Goal: Task Accomplishment & Management: Manage account settings

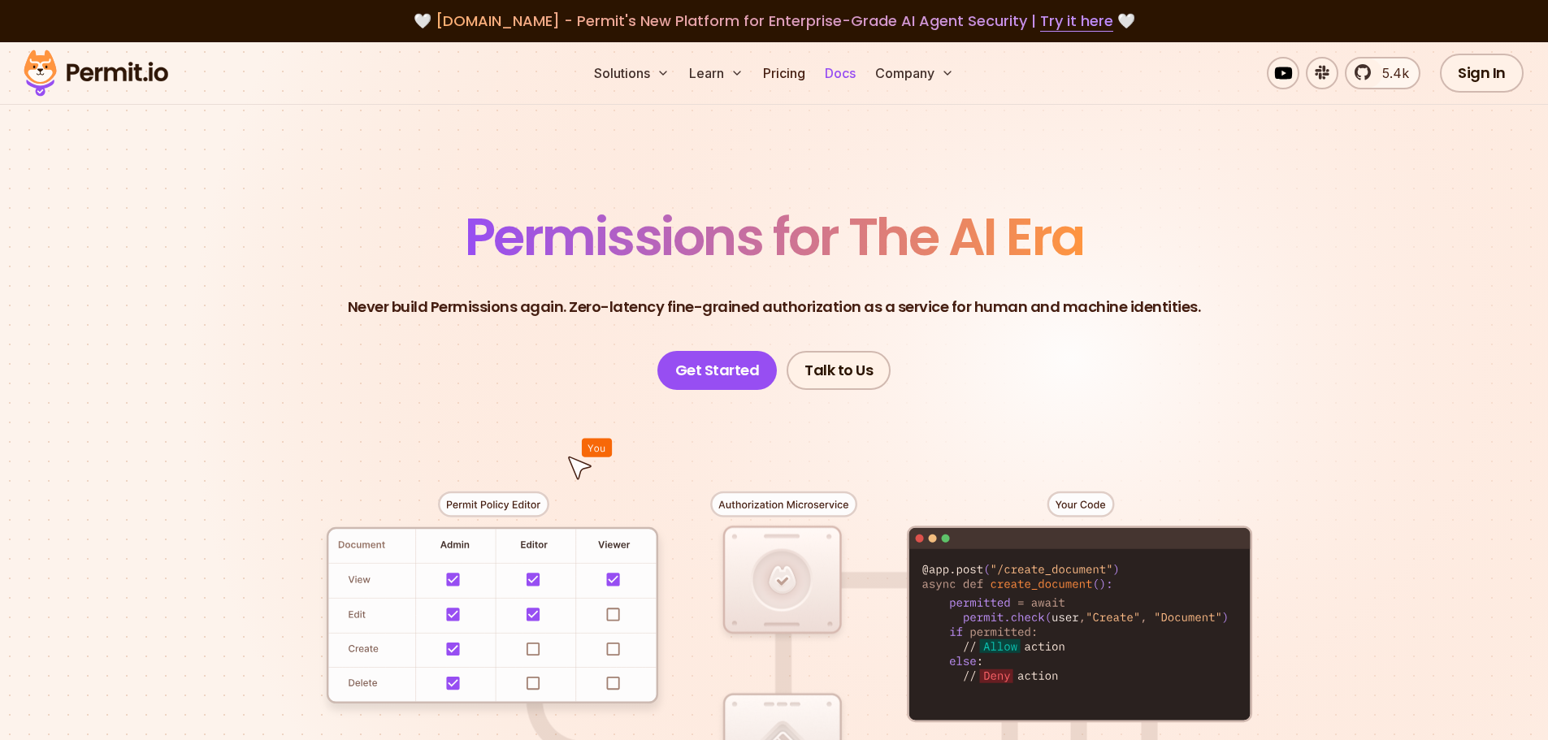
click at [840, 80] on link "Docs" at bounding box center [841, 73] width 44 height 33
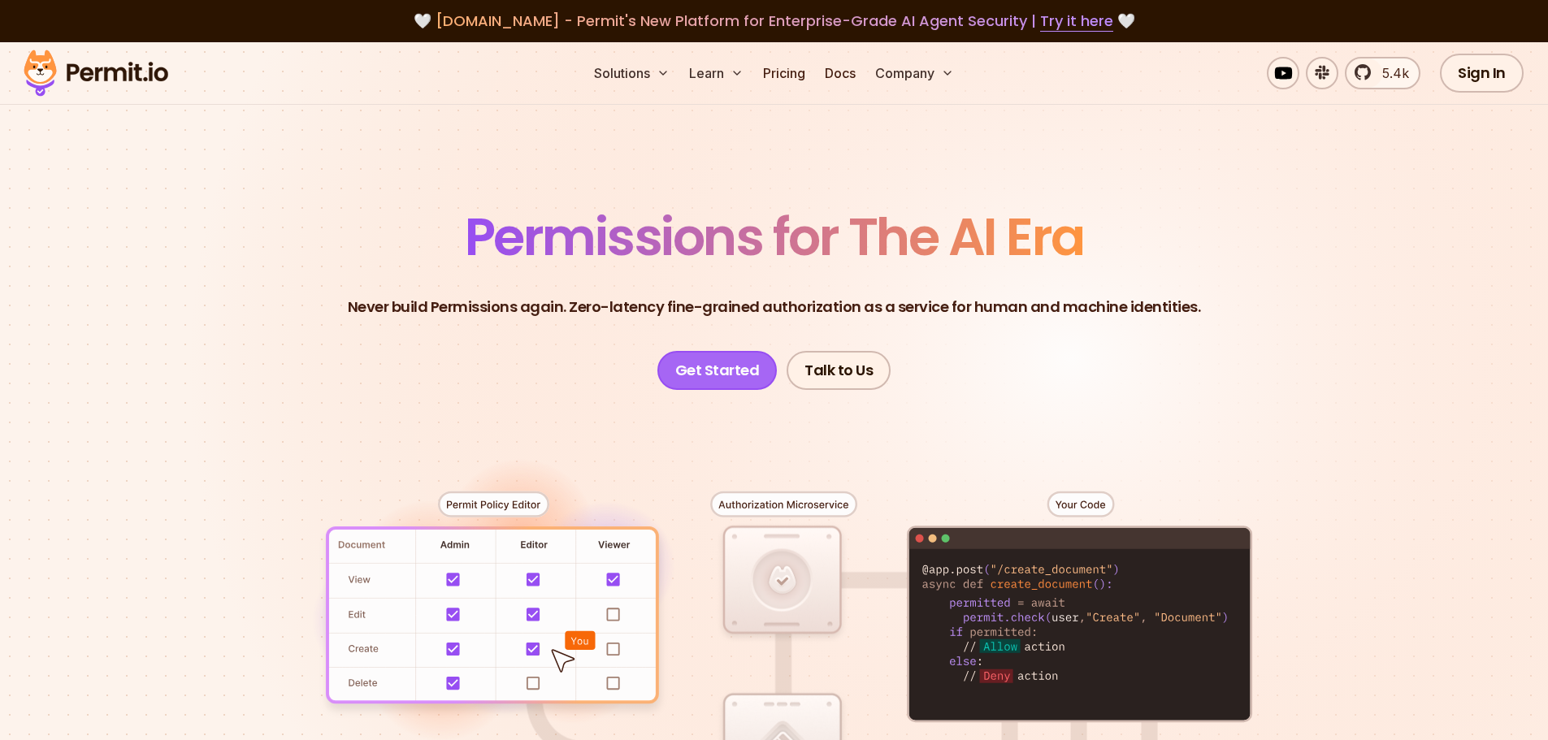
click at [723, 376] on link "Get Started" at bounding box center [718, 370] width 120 height 39
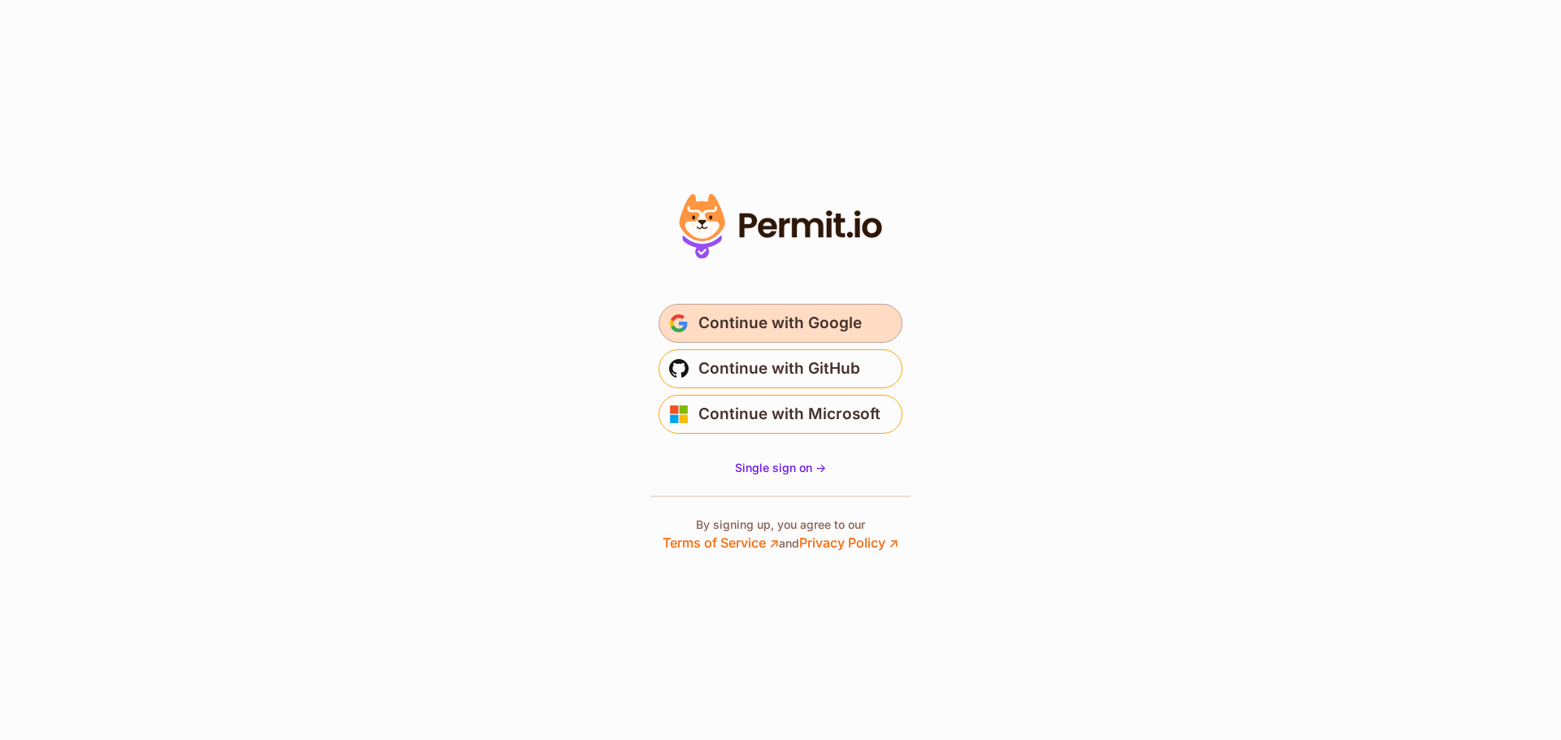
click at [811, 328] on span "Continue with Google" at bounding box center [779, 323] width 163 height 26
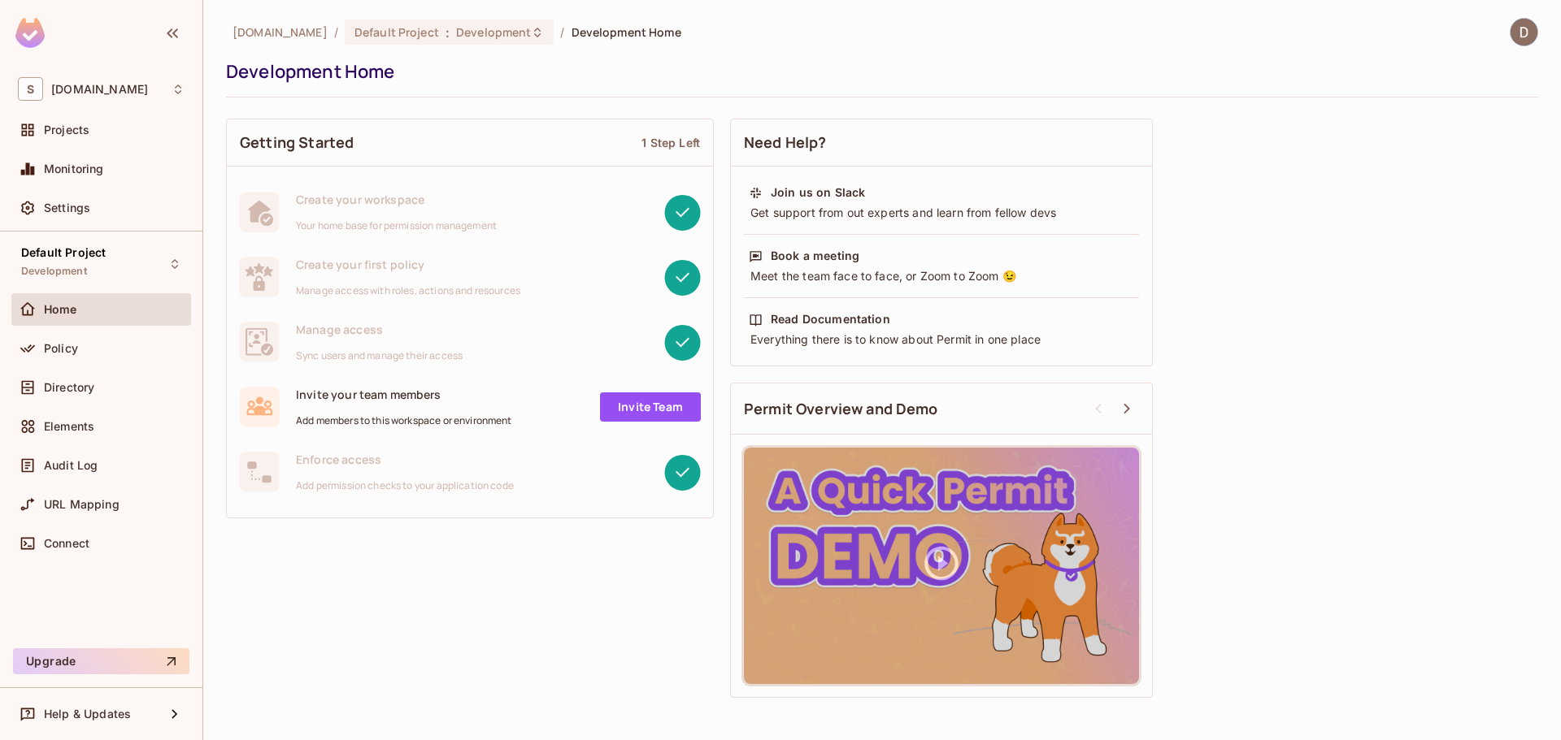
click at [732, 113] on div "Need Help? Join us on Slack Get support from out experts and learn from fellow …" at bounding box center [941, 409] width 423 height 596
click at [50, 368] on div "Policy" at bounding box center [101, 351] width 180 height 39
click at [81, 364] on div "Policy" at bounding box center [101, 348] width 180 height 33
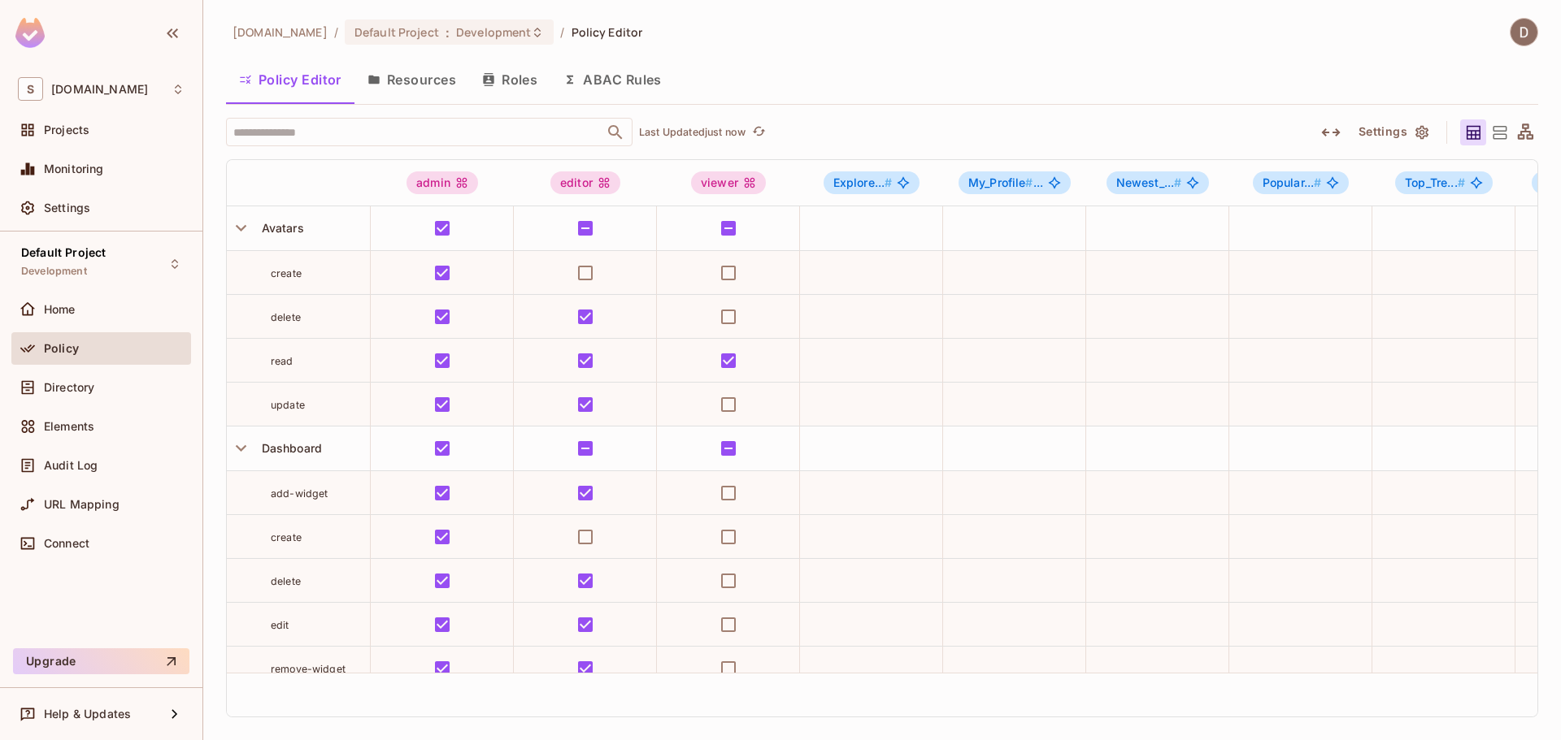
click at [511, 85] on button "Roles" at bounding box center [509, 79] width 81 height 41
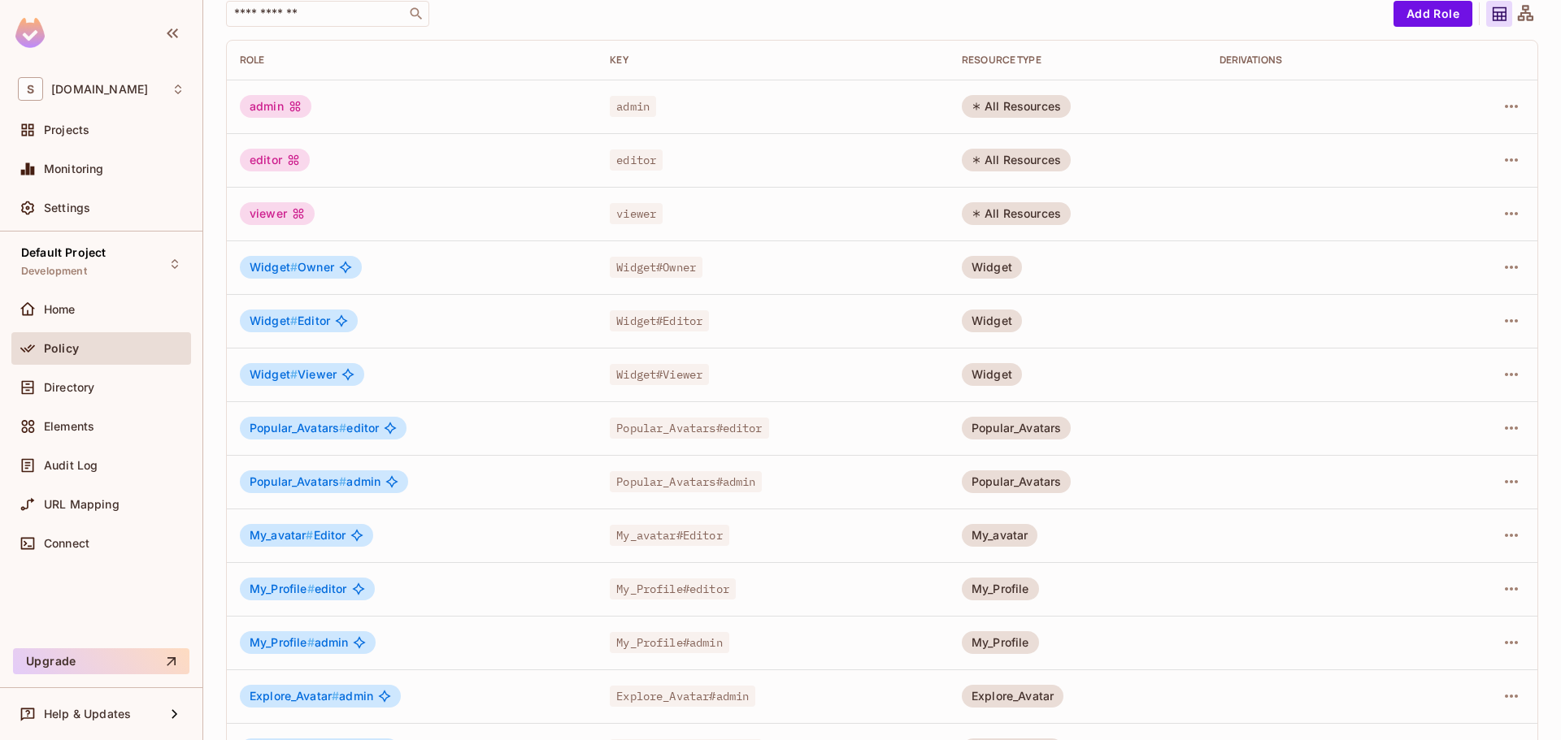
scroll to position [244, 0]
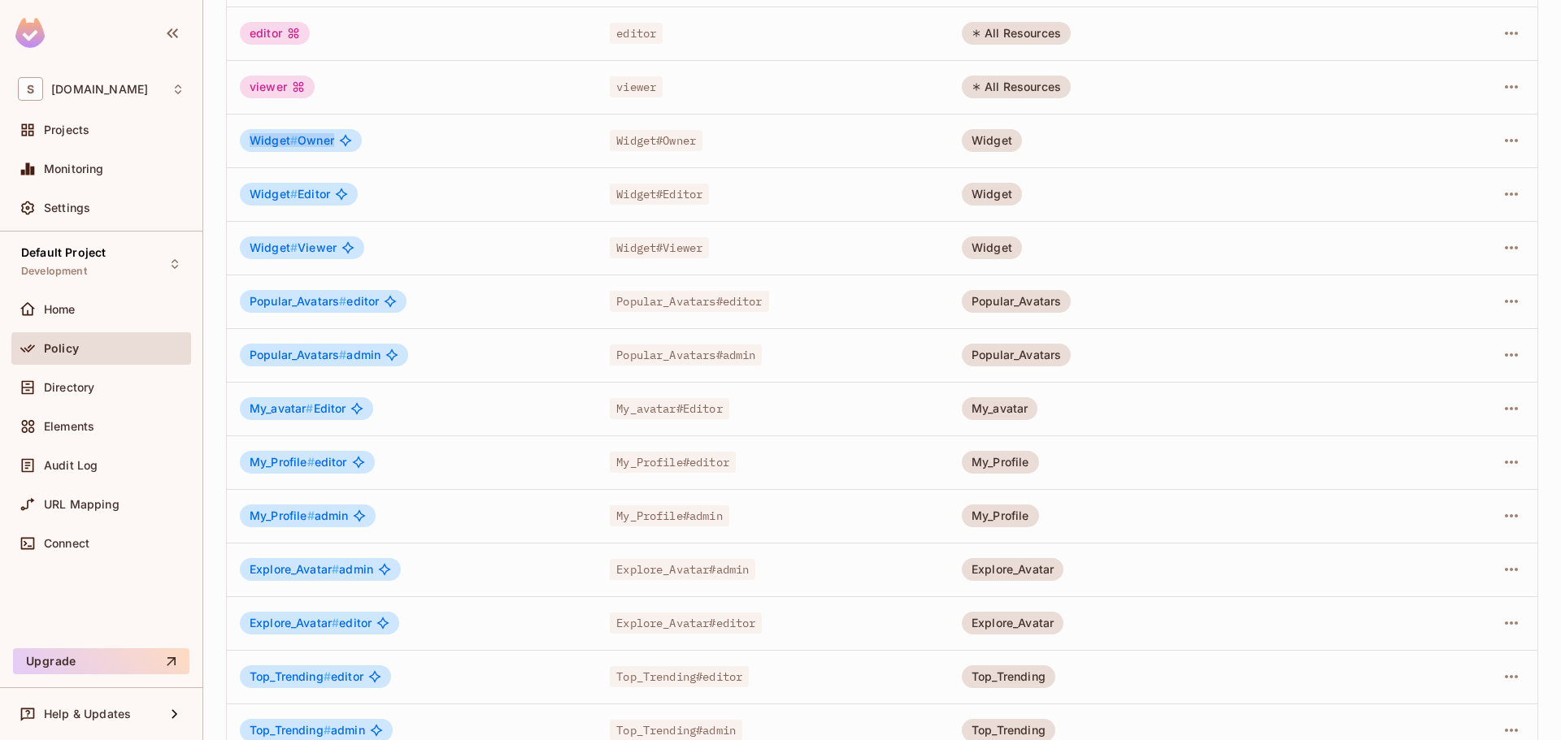
drag, startPoint x: 247, startPoint y: 144, endPoint x: 332, endPoint y: 137, distance: 85.6
click at [332, 137] on div "Widget # Owner" at bounding box center [301, 140] width 122 height 23
click at [331, 178] on td "Widget # Editor" at bounding box center [412, 194] width 370 height 54
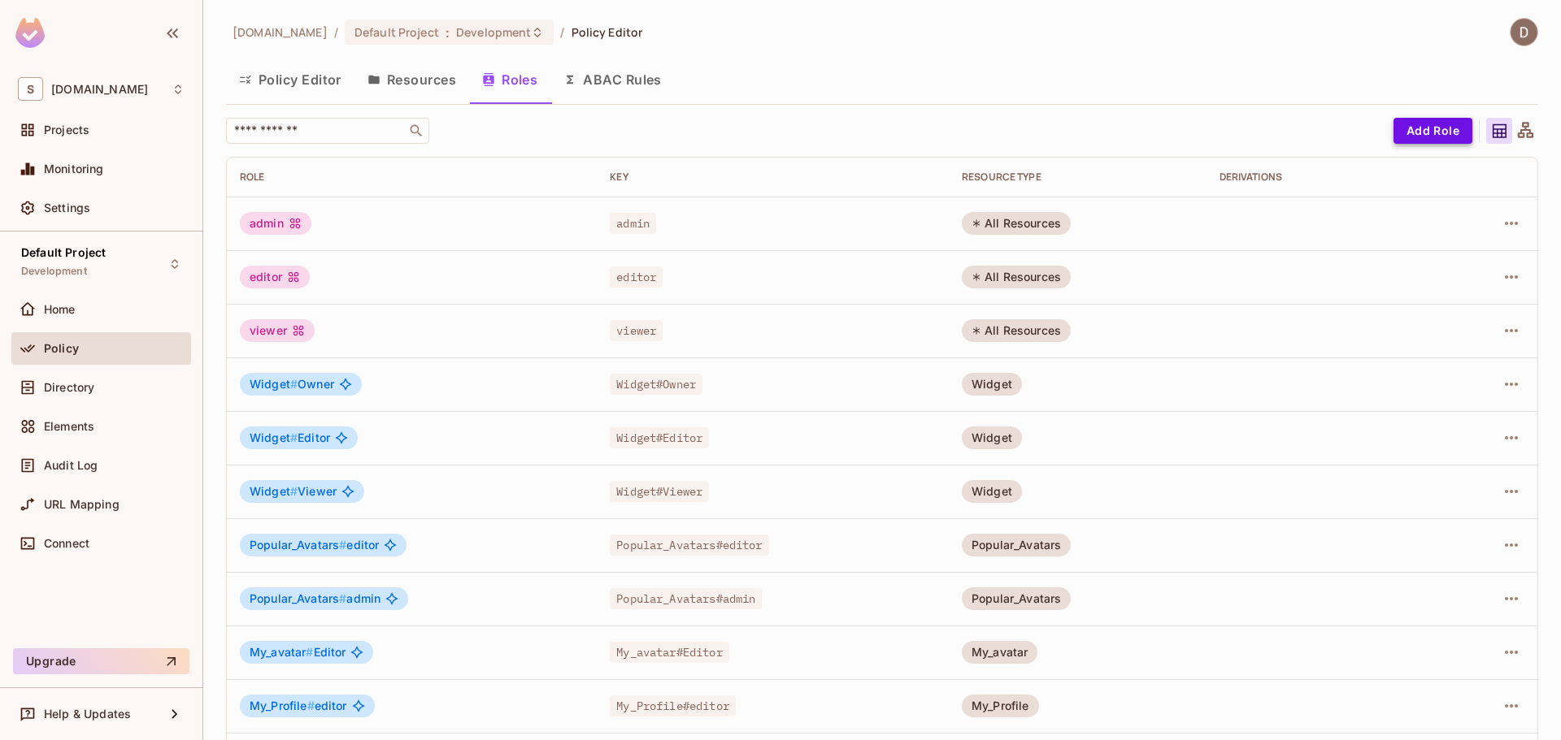
click at [1414, 128] on button "Add Role" at bounding box center [1432, 131] width 79 height 26
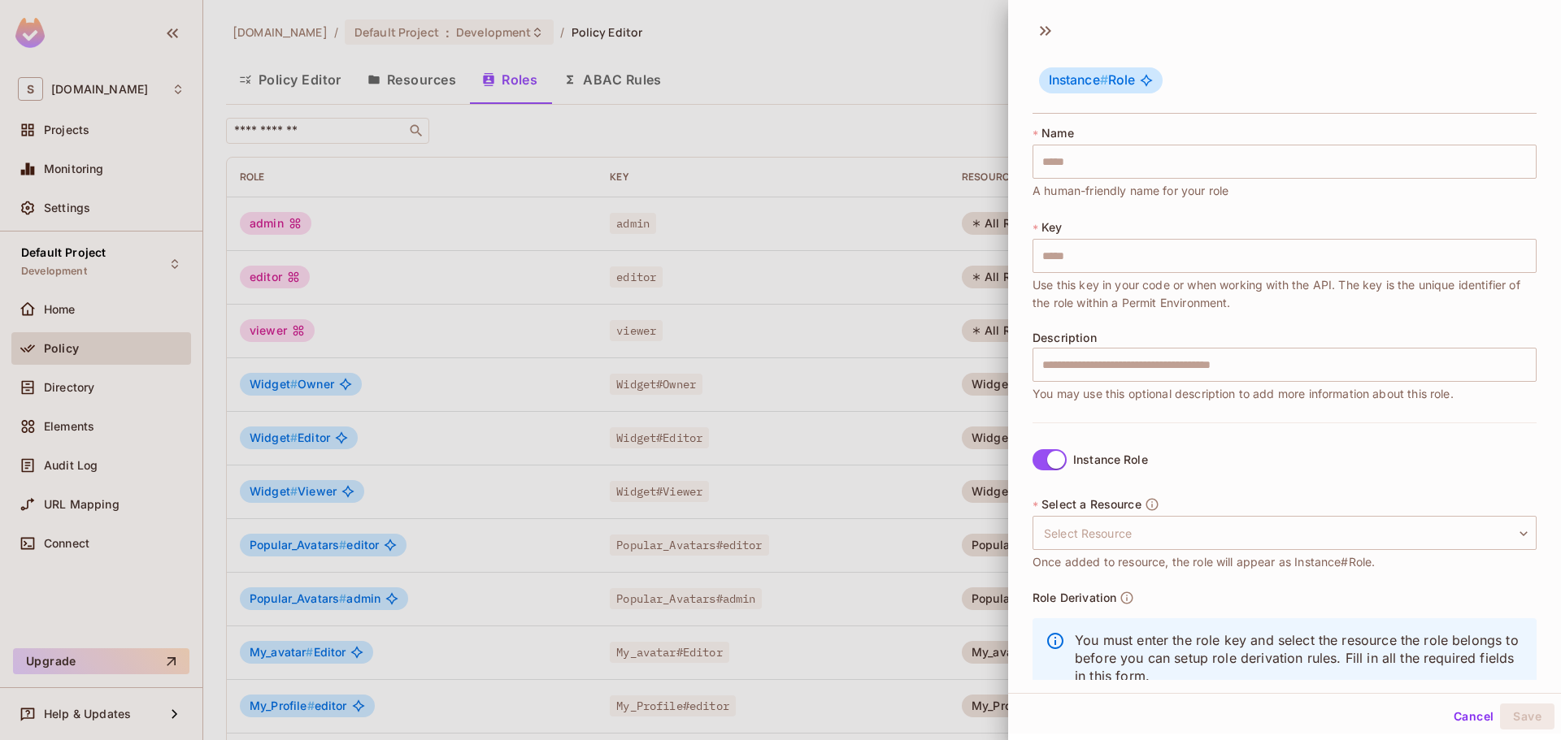
scroll to position [47, 0]
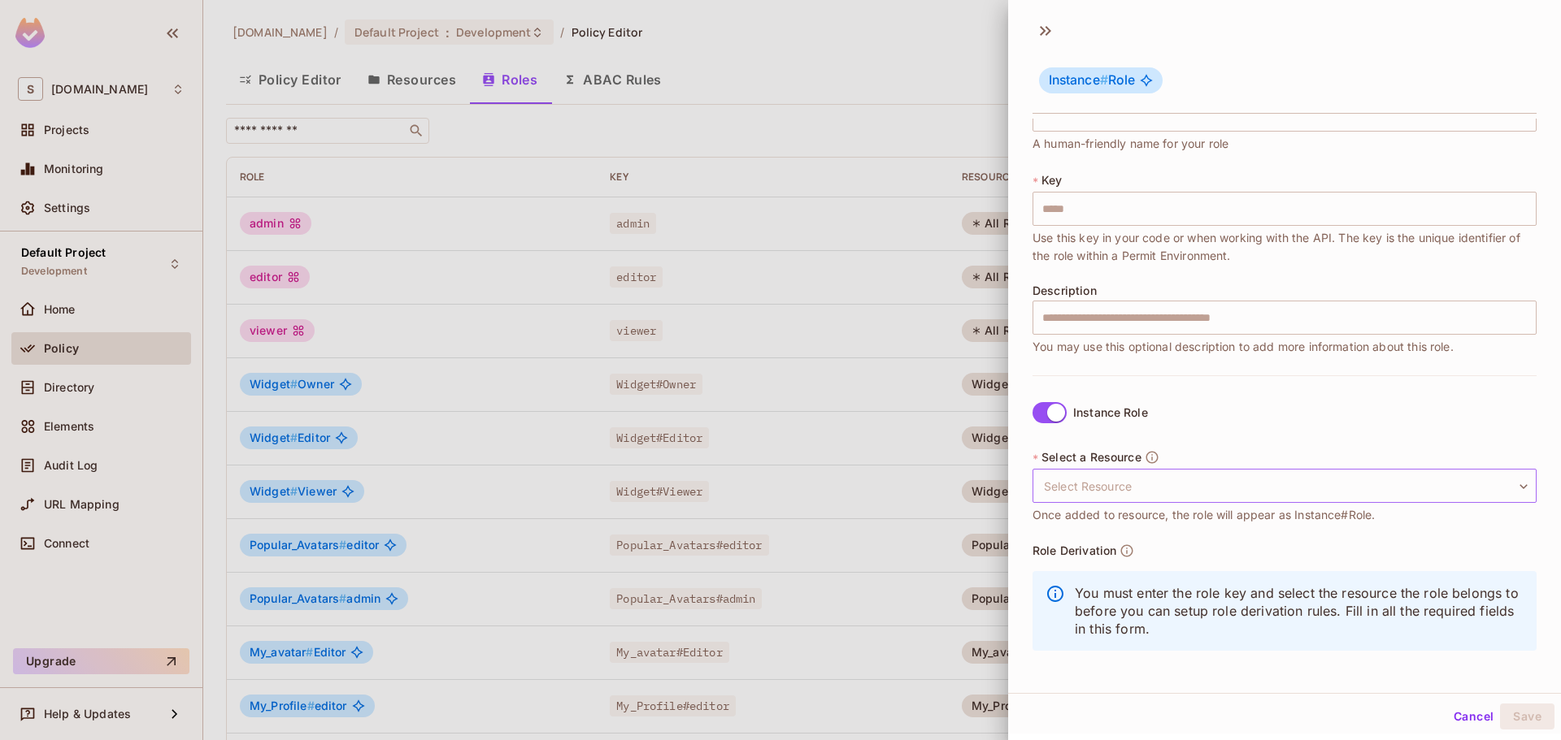
click at [1203, 471] on body "S savameta.com Projects Monitoring Settings Default Project Development Home Po…" at bounding box center [780, 370] width 1561 height 740
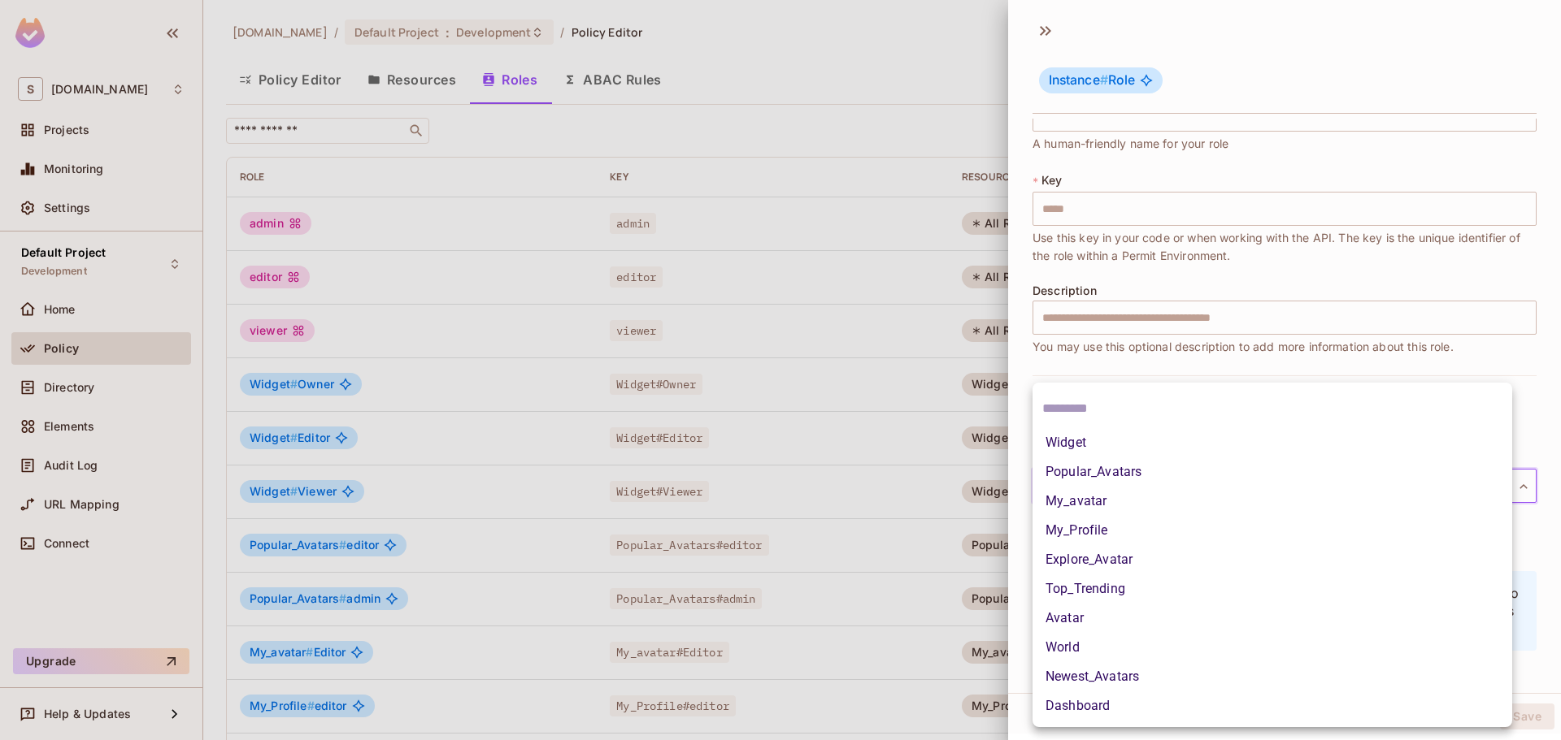
click at [1212, 473] on li "Popular_Avatars" at bounding box center [1272, 472] width 480 height 29
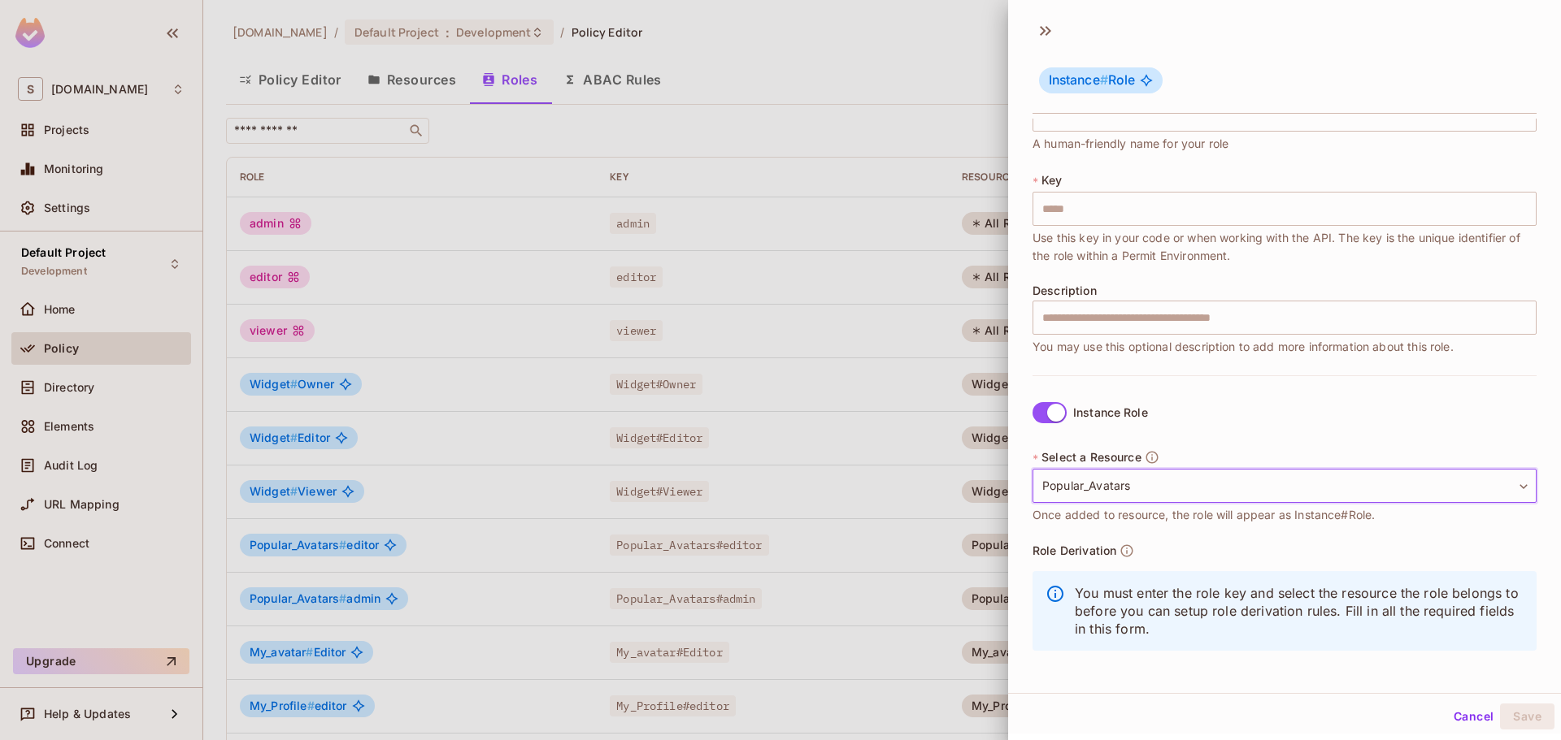
scroll to position [2, 0]
click at [1211, 474] on body "S savameta.com Projects Monitoring Settings Default Project Development Home Po…" at bounding box center [780, 370] width 1561 height 740
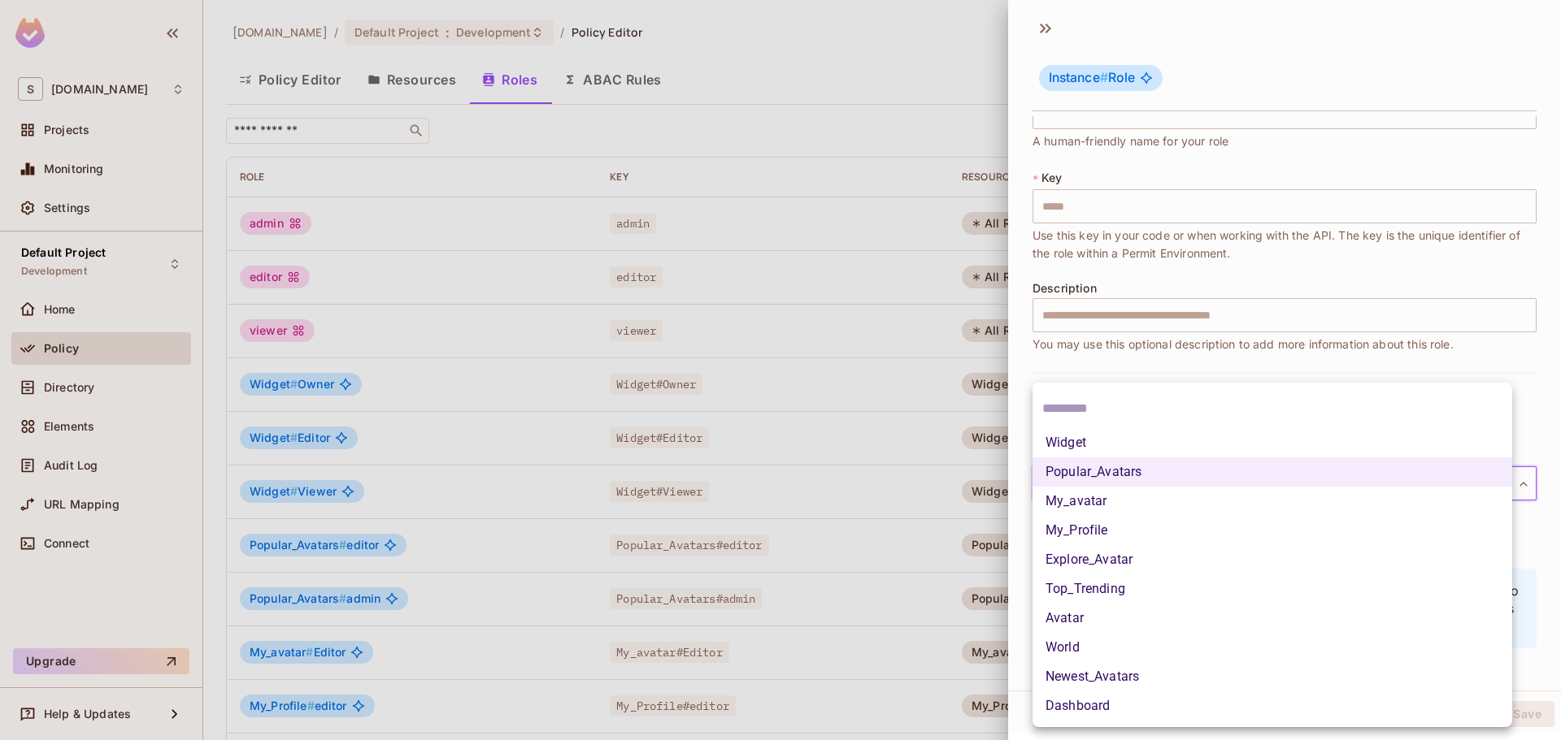
click at [1124, 438] on li "Widget" at bounding box center [1272, 442] width 480 height 29
type input "******"
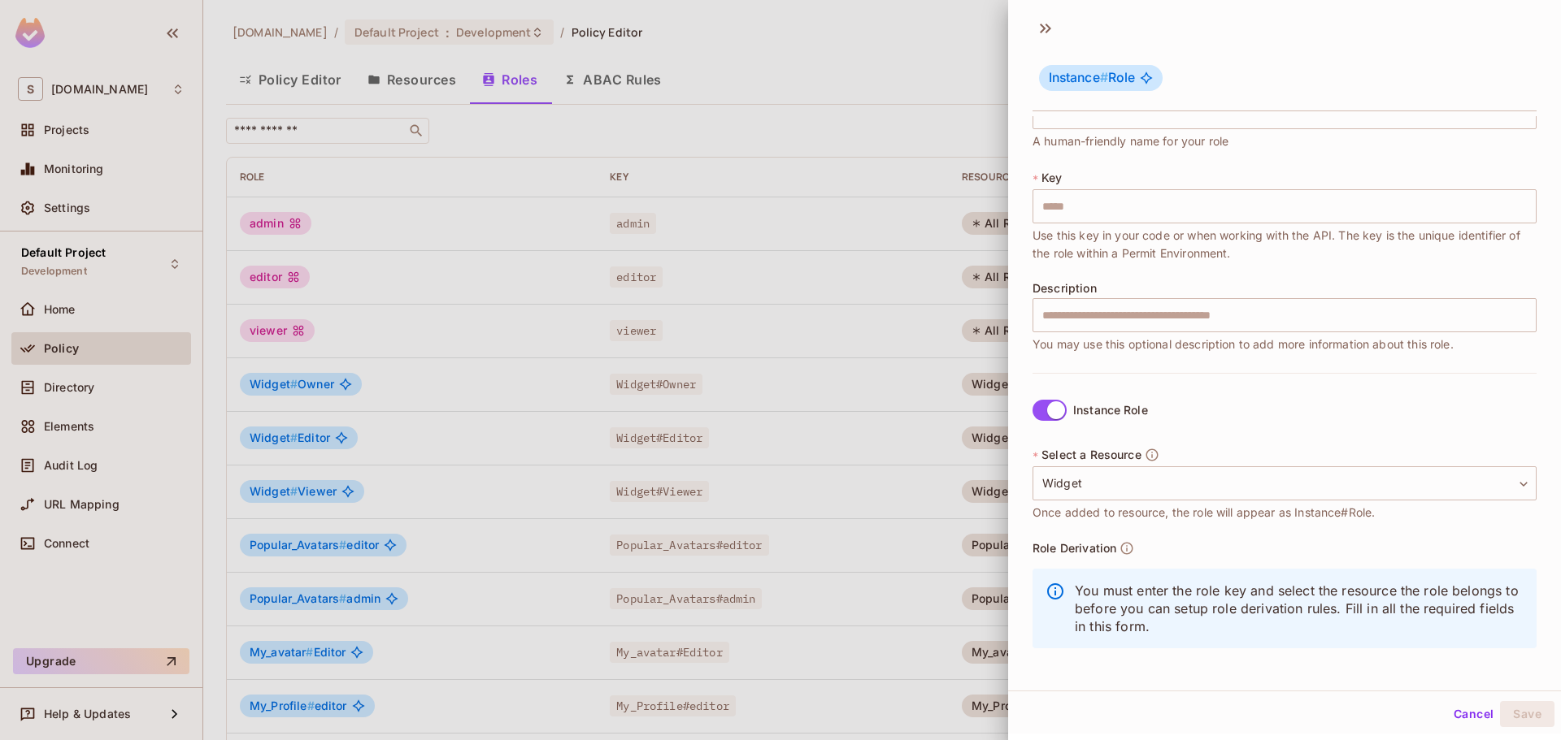
scroll to position [0, 0]
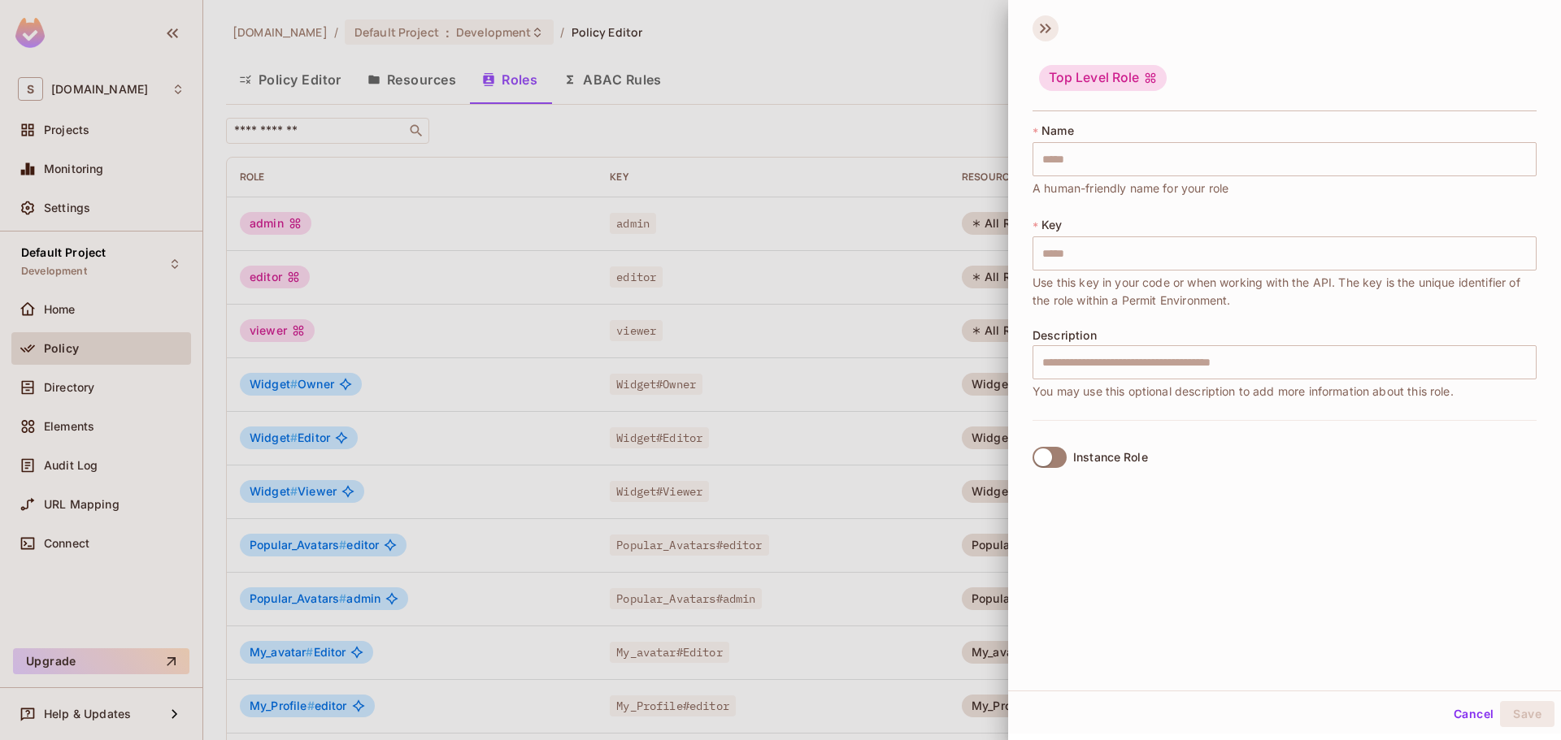
click at [1046, 28] on icon at bounding box center [1045, 28] width 26 height 26
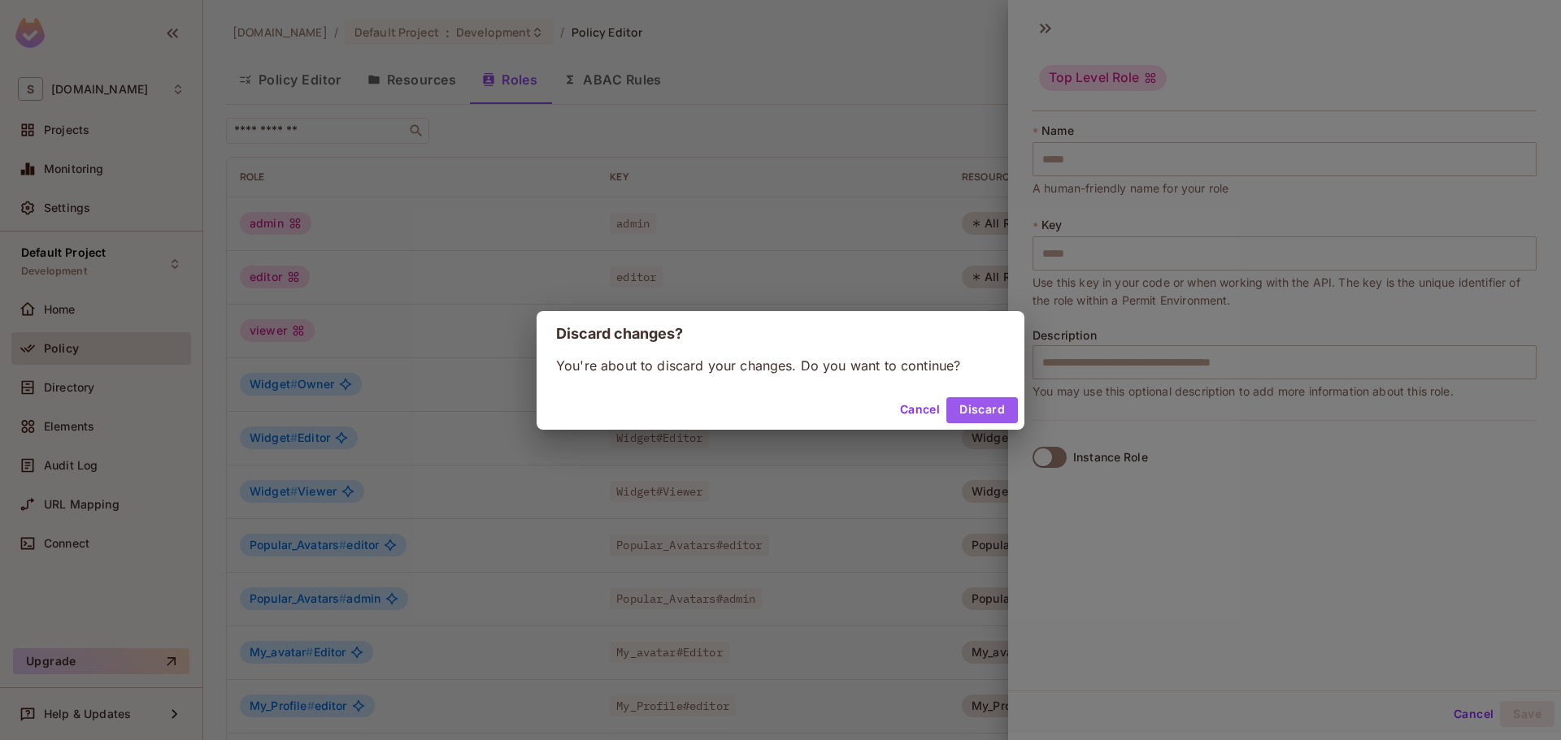
click at [1004, 410] on button "Discard" at bounding box center [982, 410] width 72 height 26
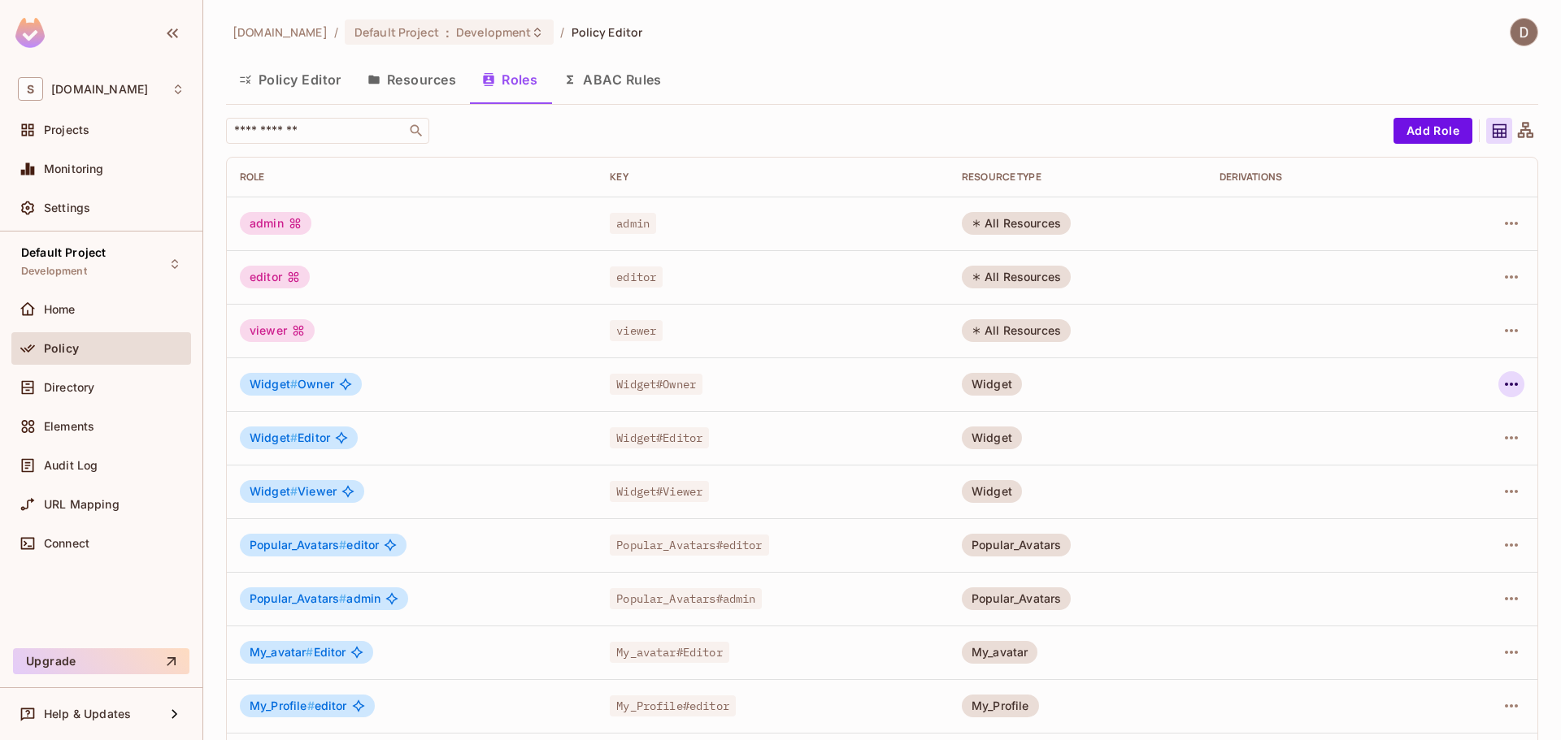
click at [1501, 385] on icon "button" at bounding box center [1511, 385] width 20 height 20
click at [1464, 425] on li "Edit Role" at bounding box center [1429, 422] width 144 height 36
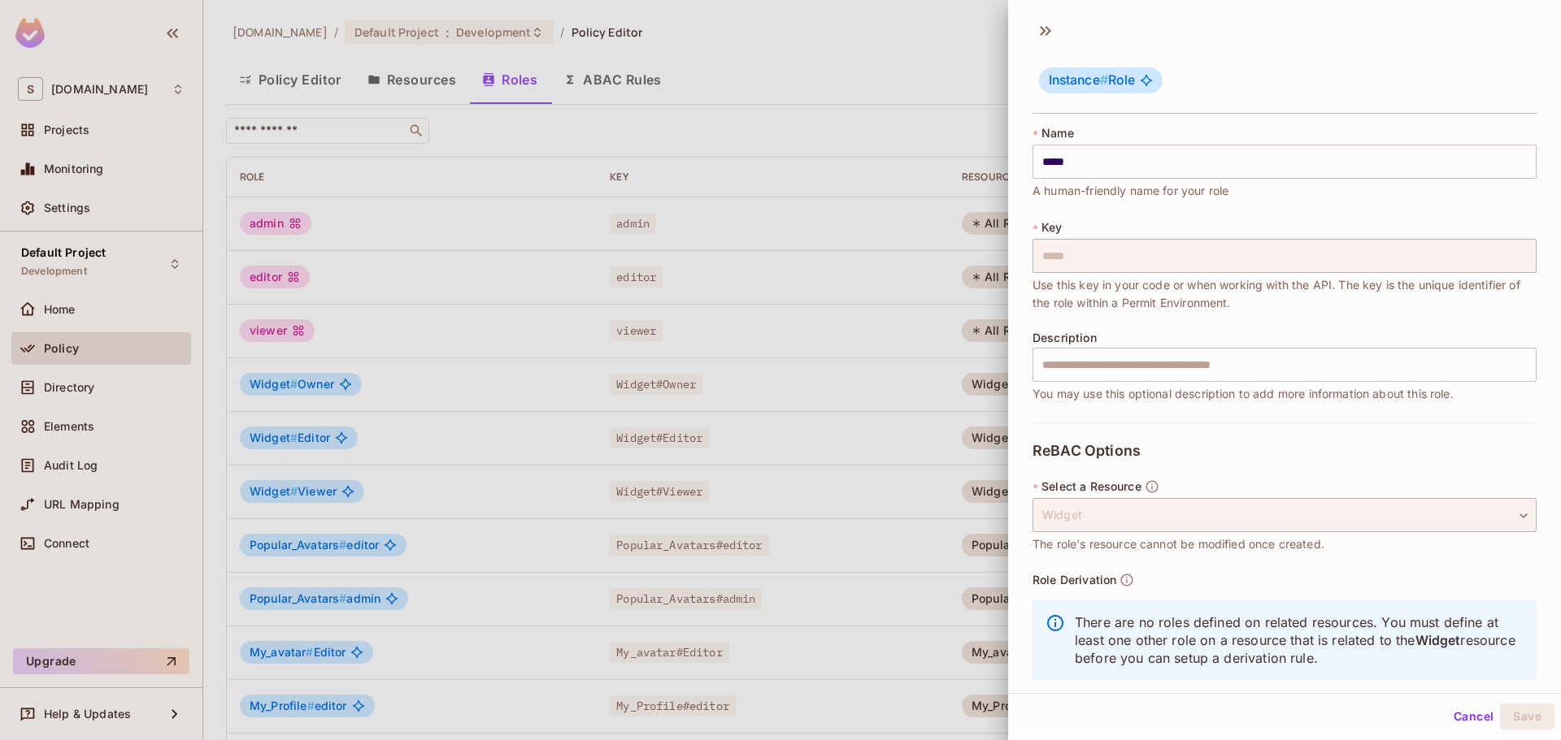
drag, startPoint x: 936, startPoint y: 57, endPoint x: 936, endPoint y: 71, distance: 13.8
click at [936, 69] on div at bounding box center [780, 370] width 1561 height 740
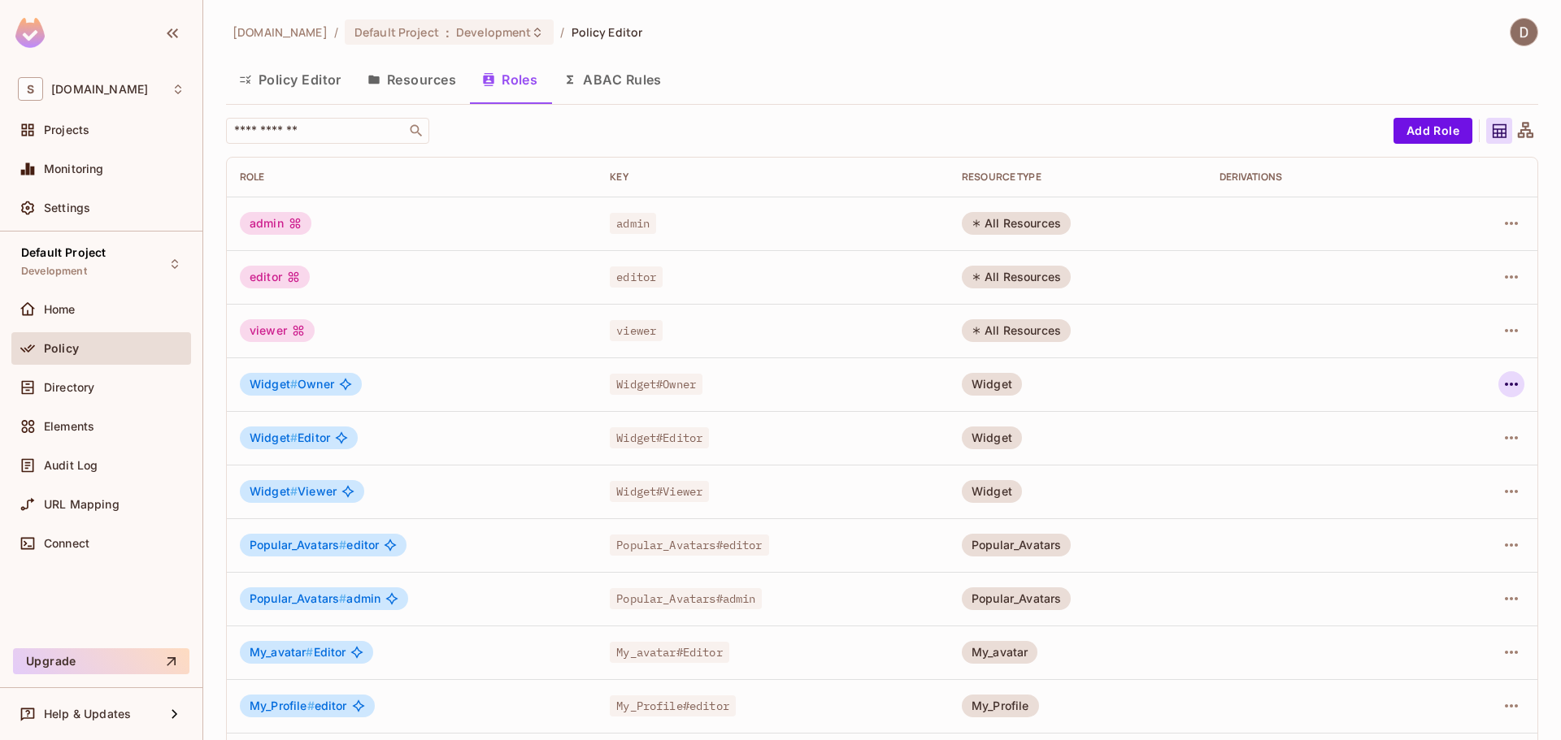
click at [1501, 382] on icon "button" at bounding box center [1511, 385] width 20 height 20
click at [1427, 420] on div "Edit Role" at bounding box center [1426, 422] width 49 height 16
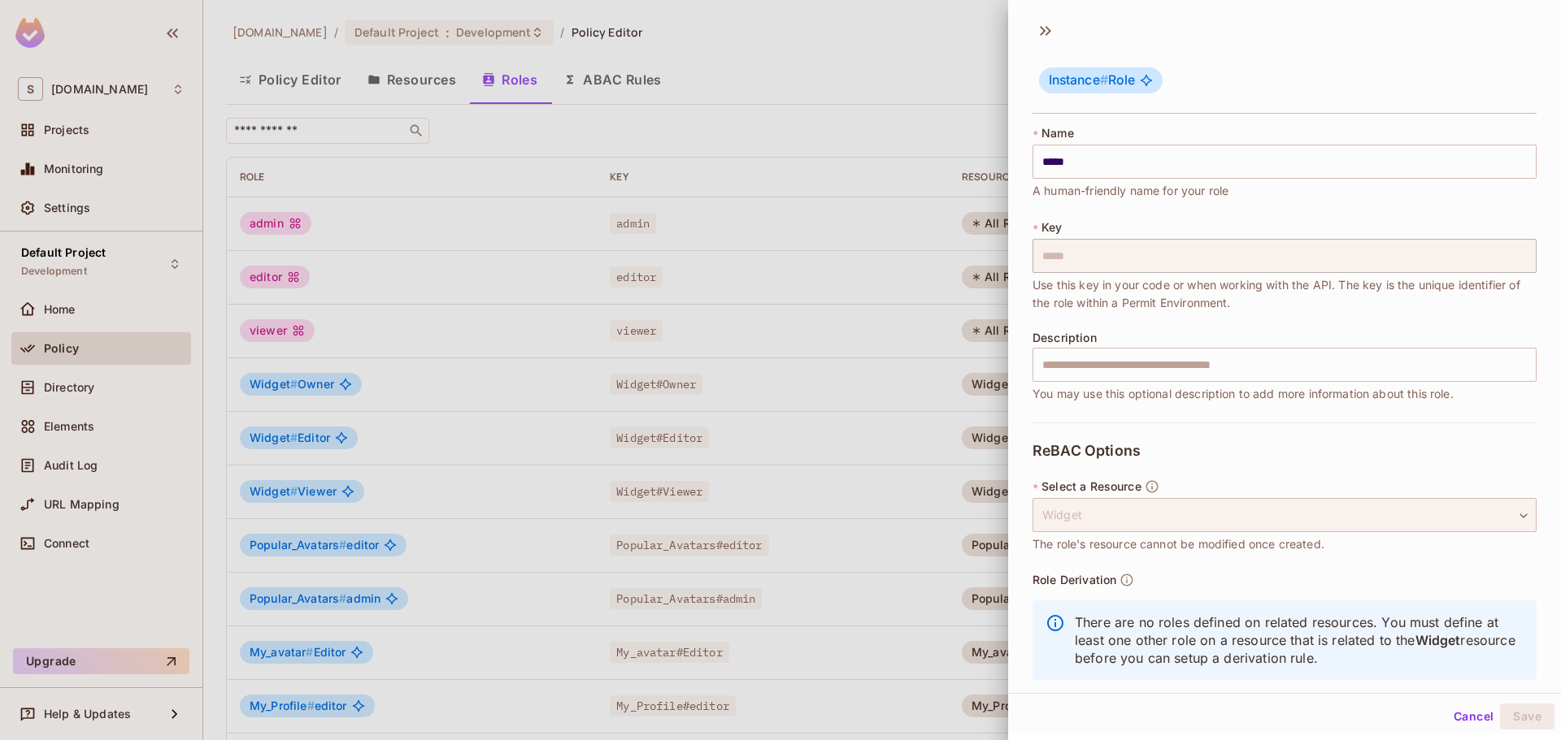
click at [1333, 500] on div "Widget" at bounding box center [1284, 515] width 504 height 34
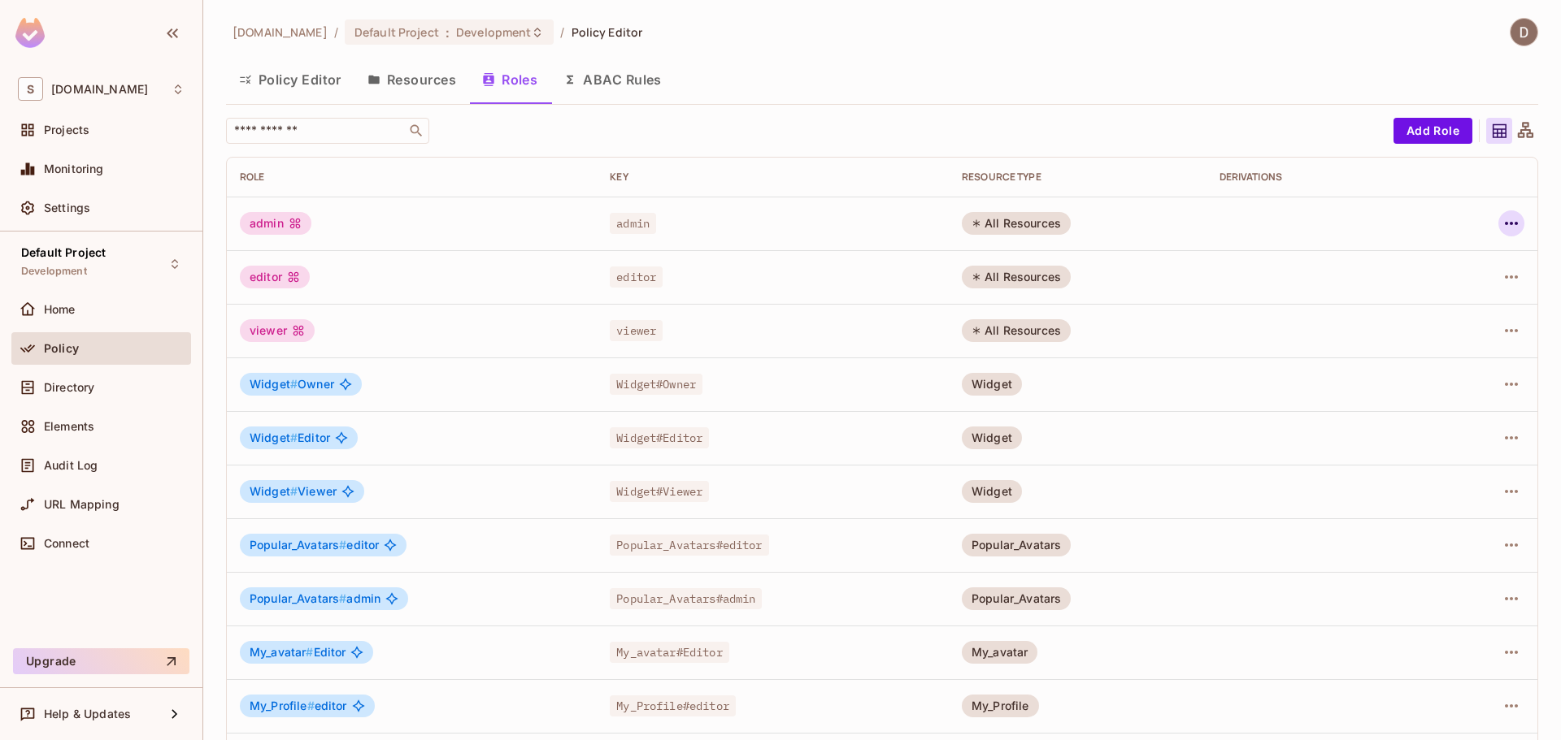
click at [1501, 221] on icon "button" at bounding box center [1511, 224] width 20 height 20
click at [1434, 259] on div "Edit Role" at bounding box center [1426, 261] width 49 height 16
click at [1498, 227] on button "button" at bounding box center [1511, 224] width 26 height 26
click at [1442, 298] on div "Edit Attributes" at bounding box center [1442, 297] width 80 height 16
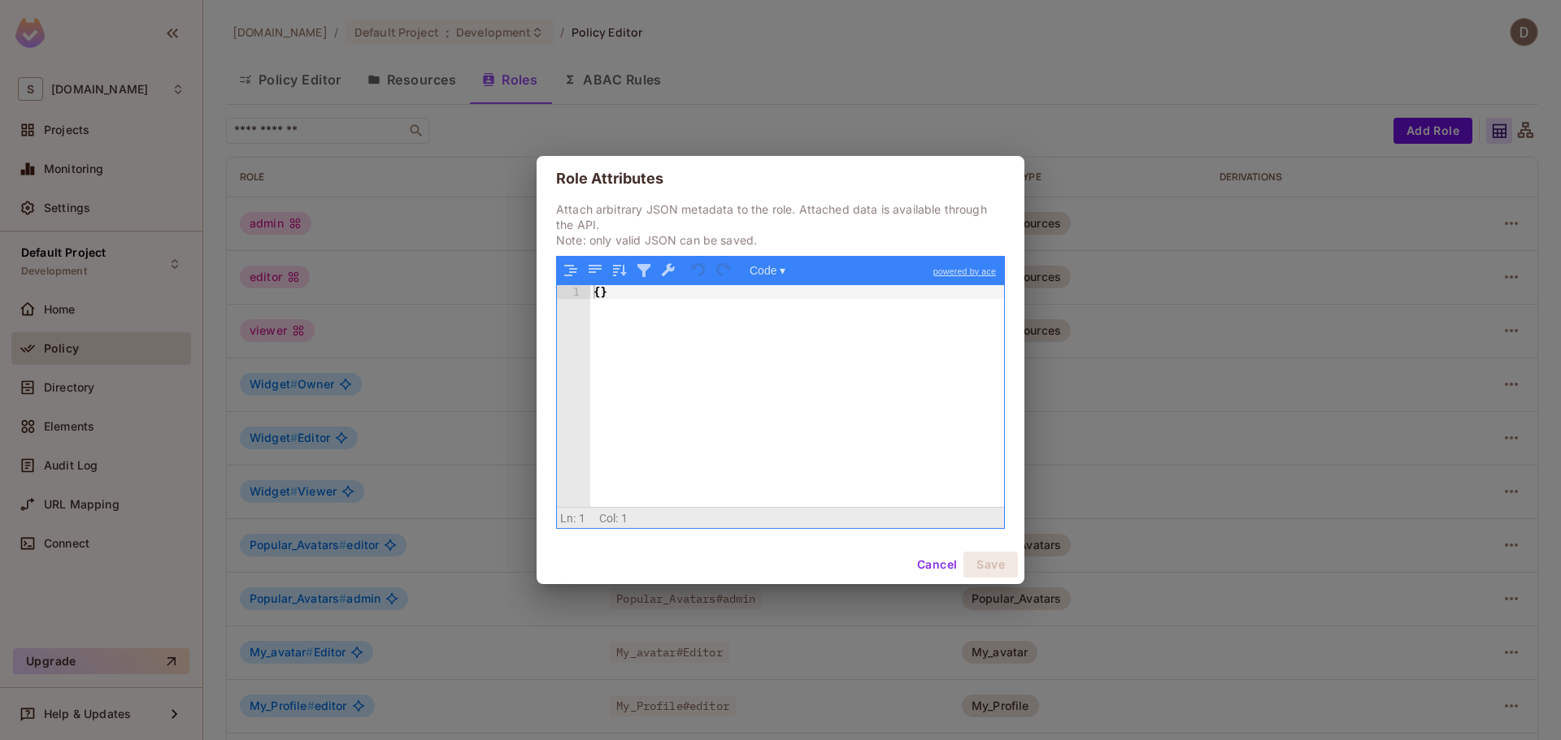
click at [939, 567] on button "Cancel" at bounding box center [936, 565] width 53 height 26
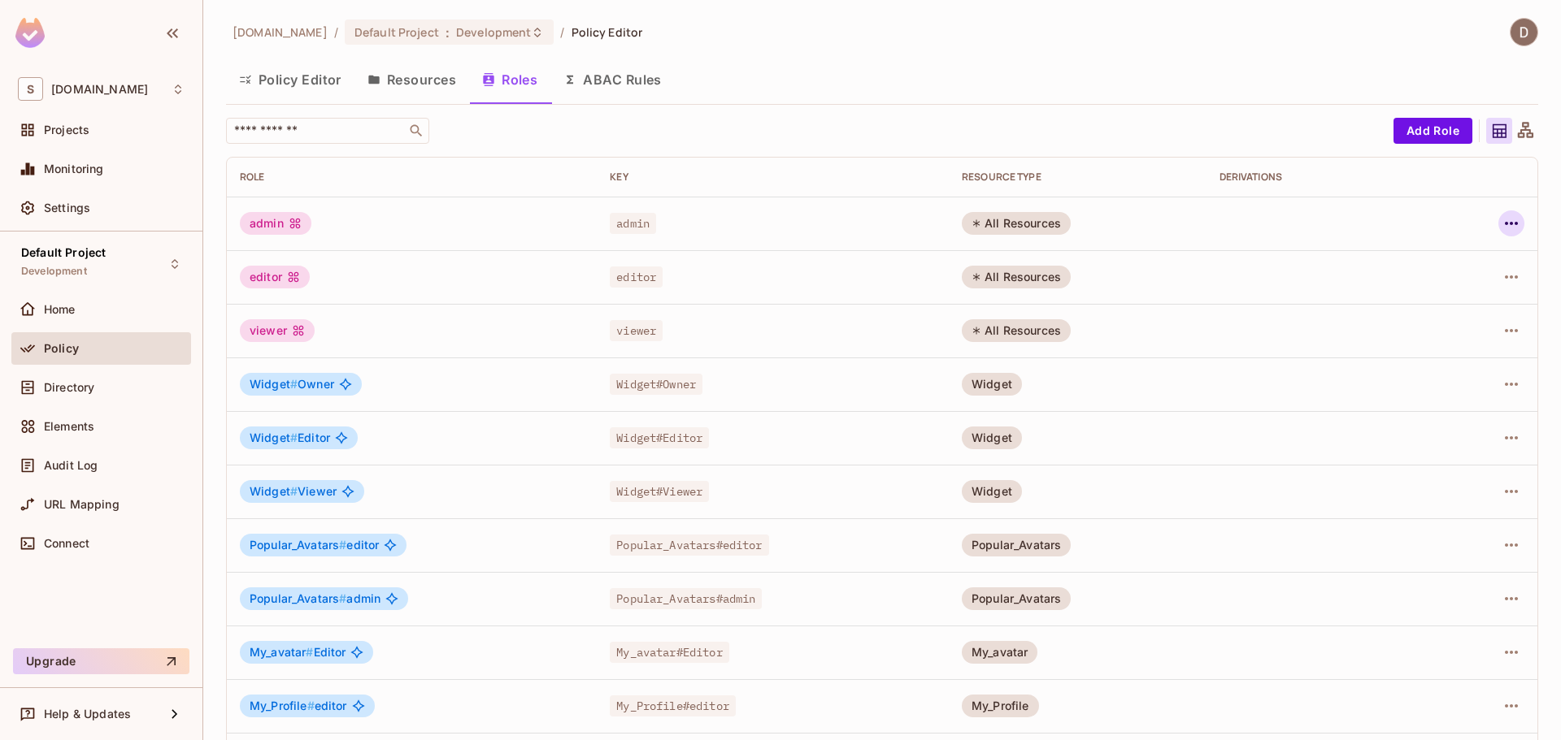
click at [1501, 219] on icon "button" at bounding box center [1511, 224] width 20 height 20
click at [1440, 267] on div "Edit Role" at bounding box center [1426, 261] width 49 height 16
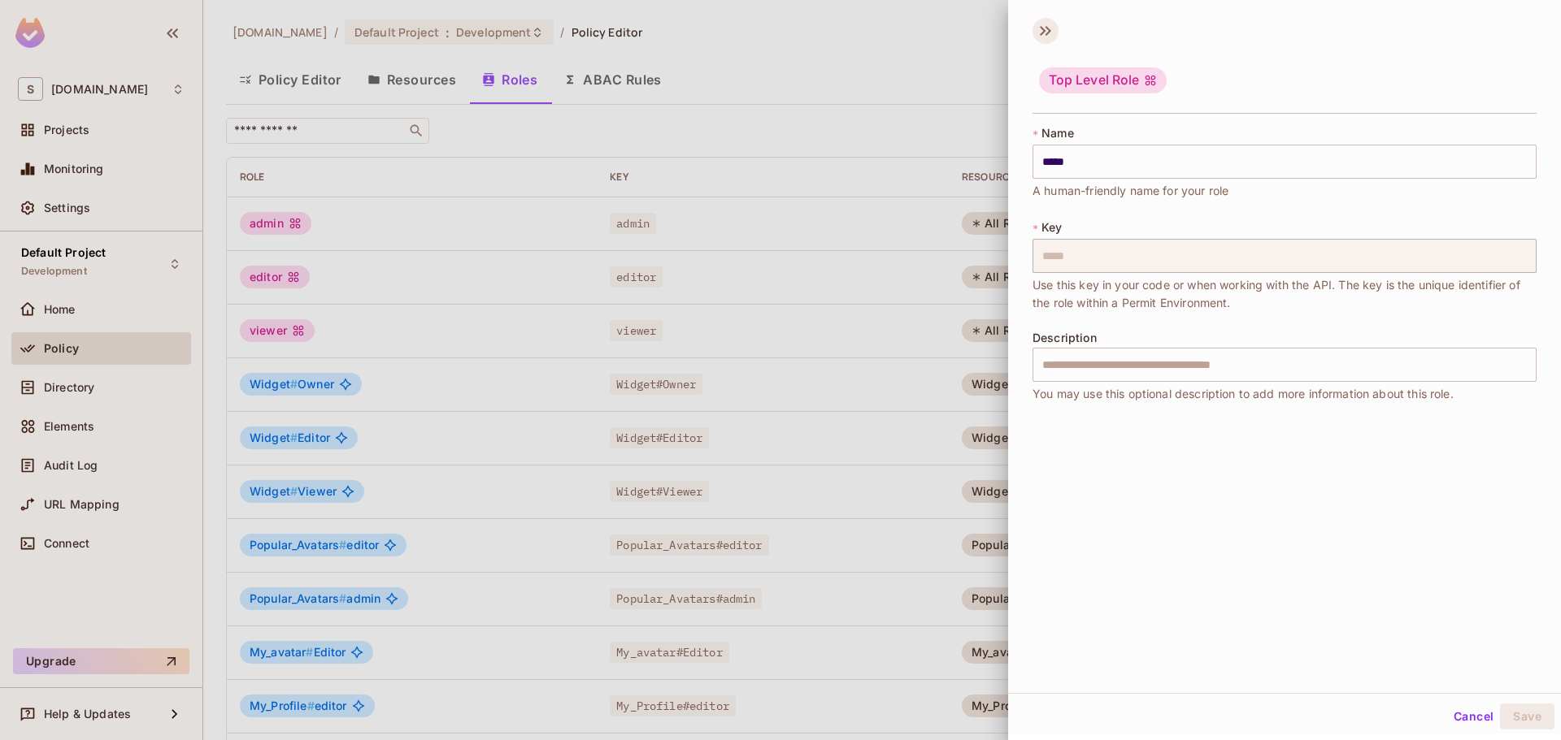
click at [1053, 29] on icon at bounding box center [1045, 31] width 26 height 26
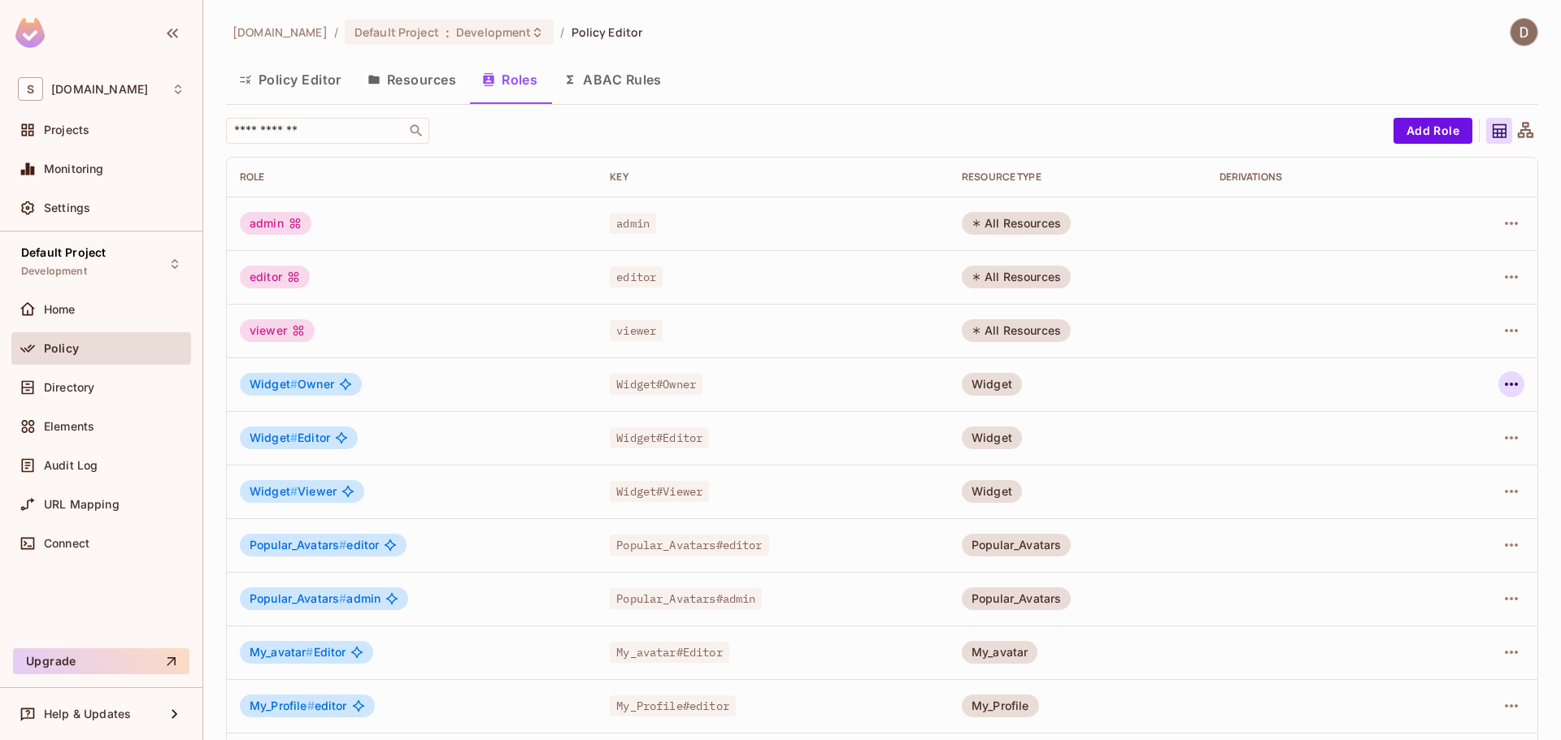
click at [1501, 383] on icon "button" at bounding box center [1511, 385] width 20 height 20
click at [1422, 425] on div "Edit Role" at bounding box center [1426, 422] width 49 height 16
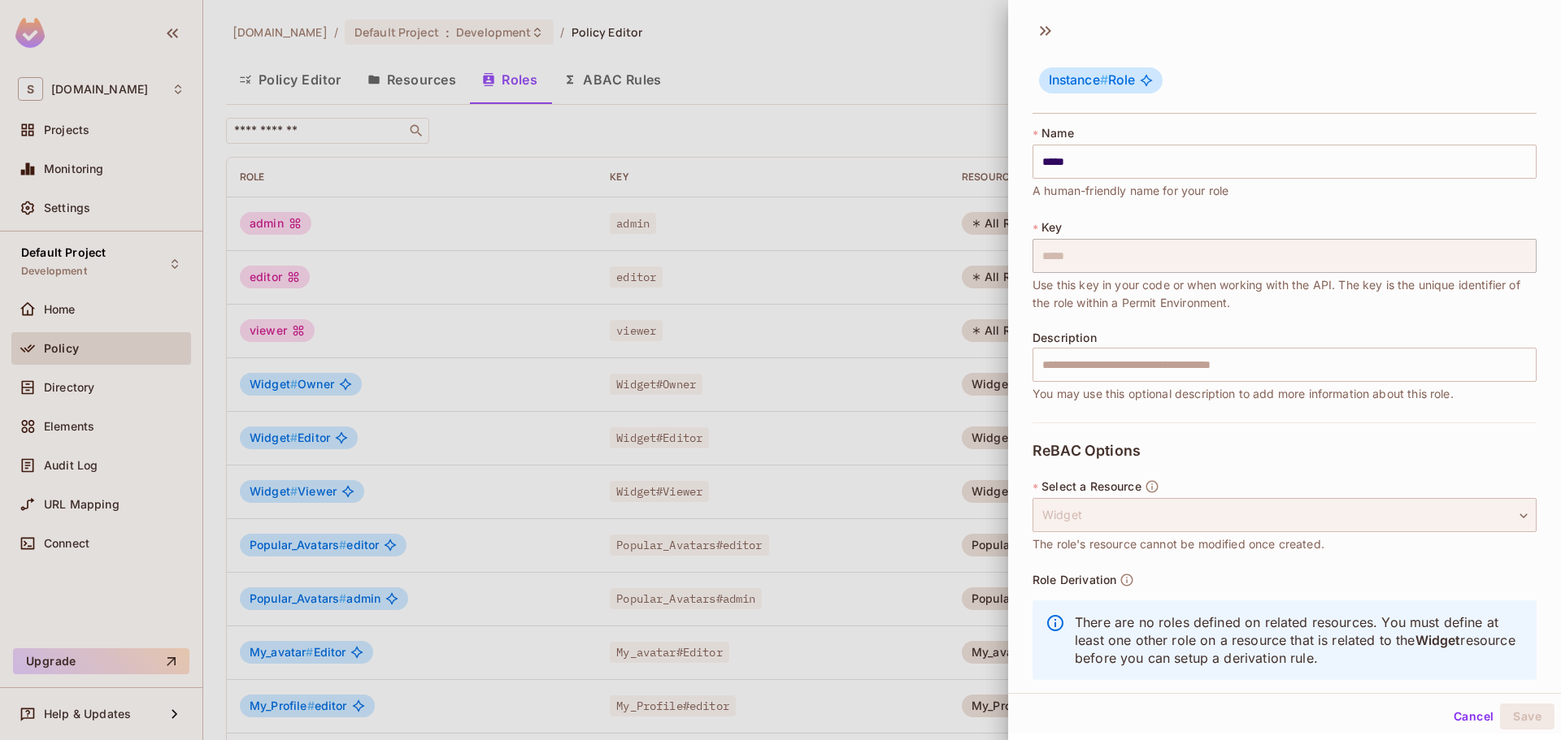
click at [1283, 526] on div "Widget" at bounding box center [1284, 515] width 504 height 34
click at [1046, 38] on icon at bounding box center [1045, 31] width 26 height 26
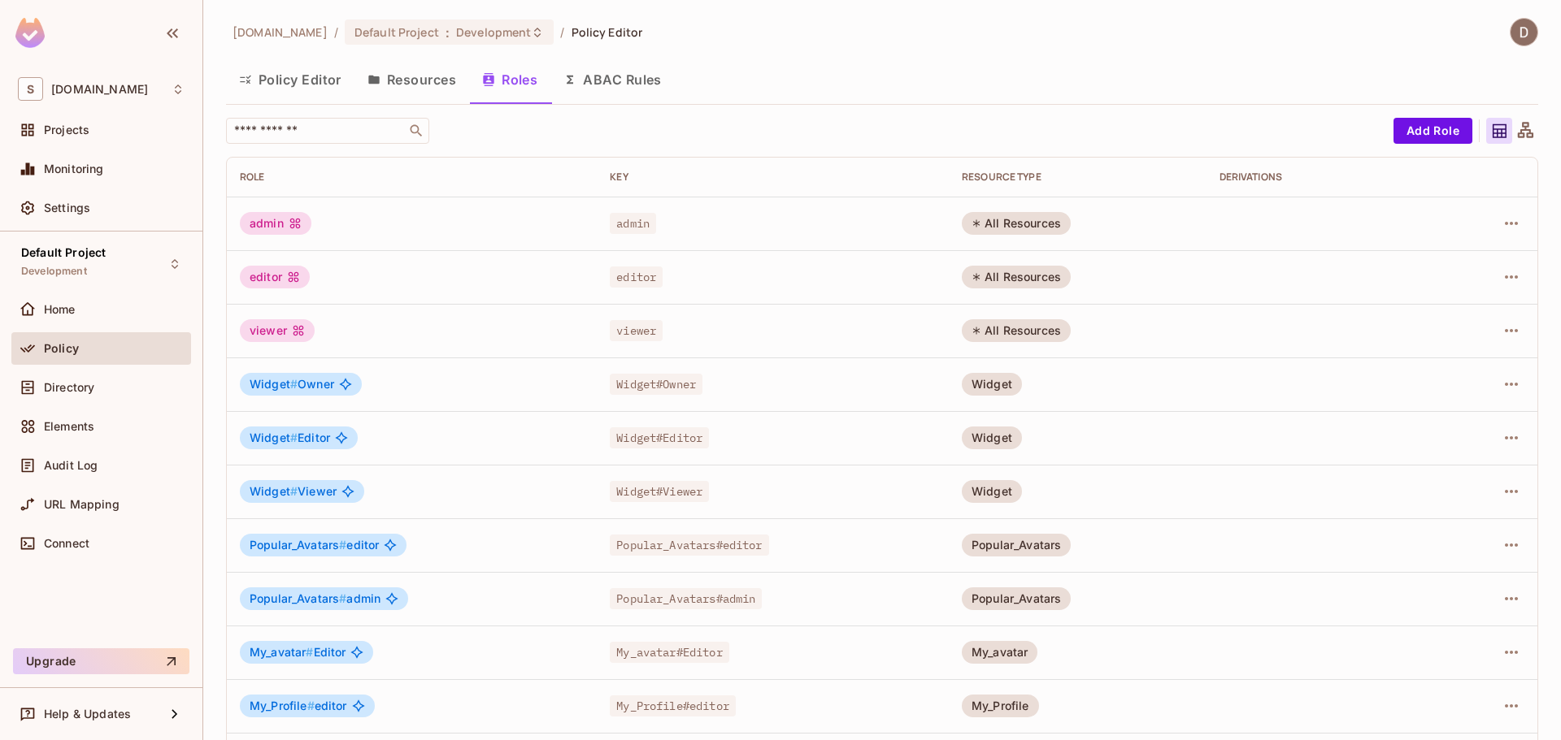
click at [409, 80] on button "Resources" at bounding box center [411, 79] width 115 height 41
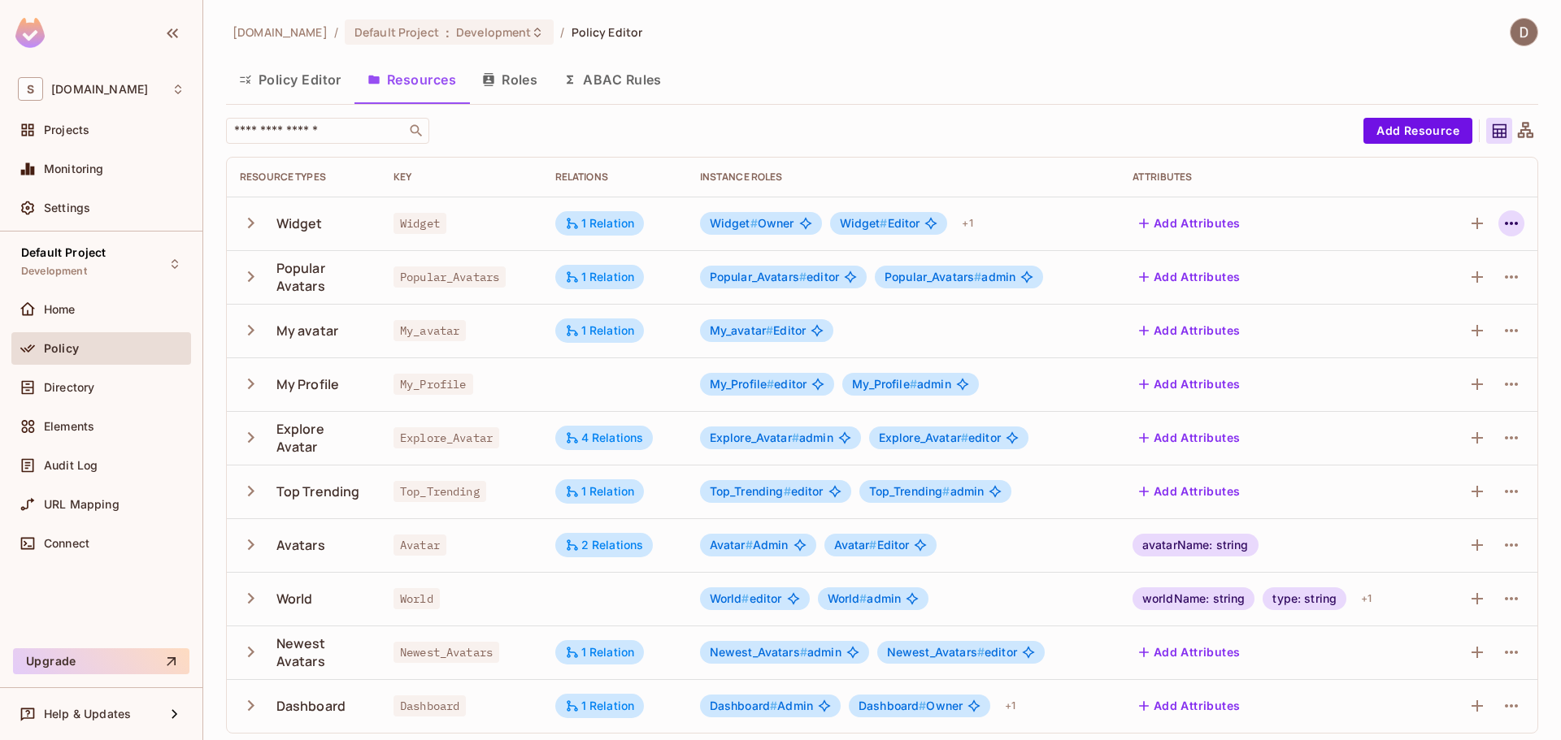
click at [1503, 226] on icon "button" at bounding box center [1511, 224] width 20 height 20
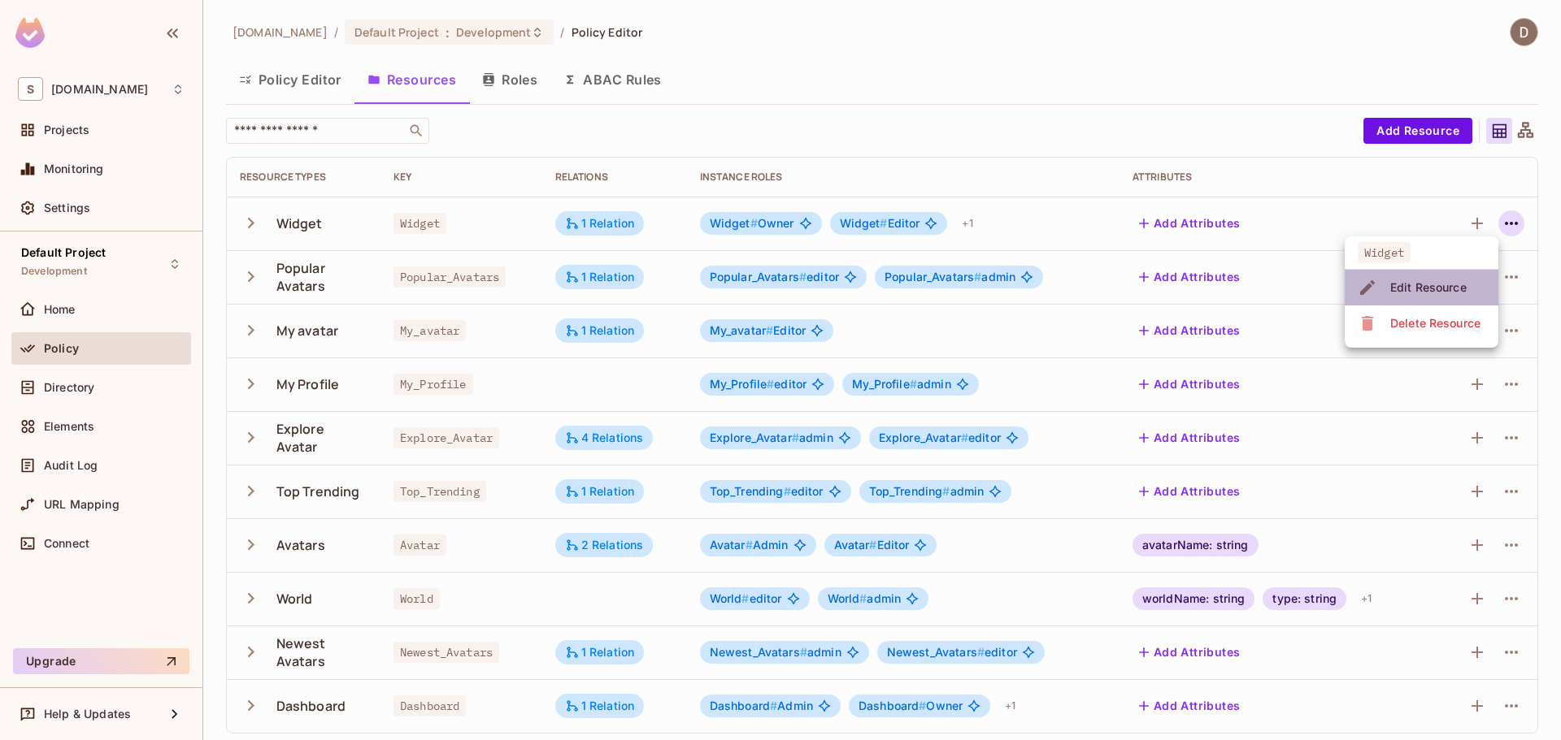
click at [1444, 284] on div "Edit Resource" at bounding box center [1428, 288] width 76 height 16
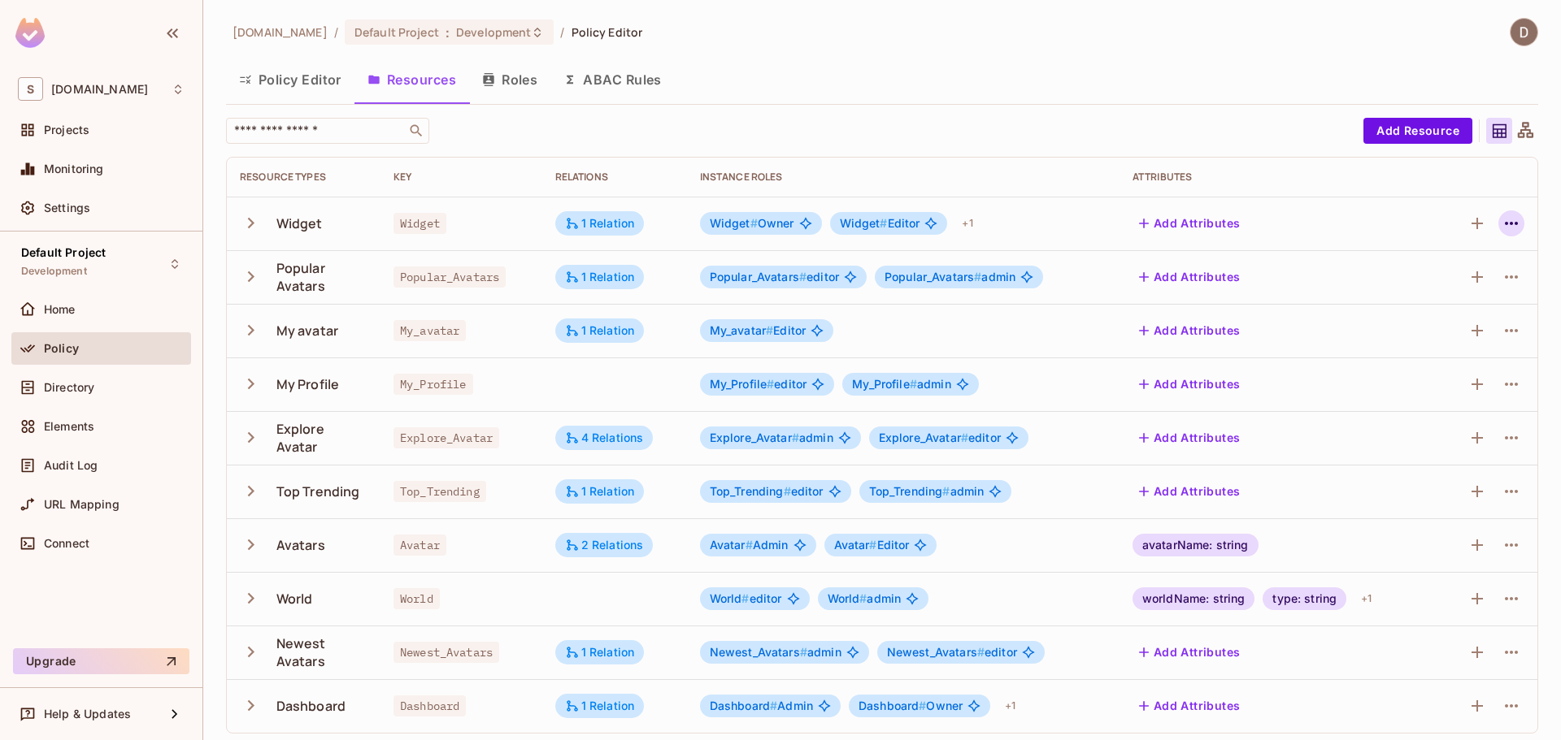
click at [1505, 221] on icon "button" at bounding box center [1511, 224] width 20 height 20
click at [1429, 258] on li "Widget" at bounding box center [1421, 256] width 154 height 27
click at [1431, 280] on div "Edit Resource" at bounding box center [1428, 288] width 76 height 16
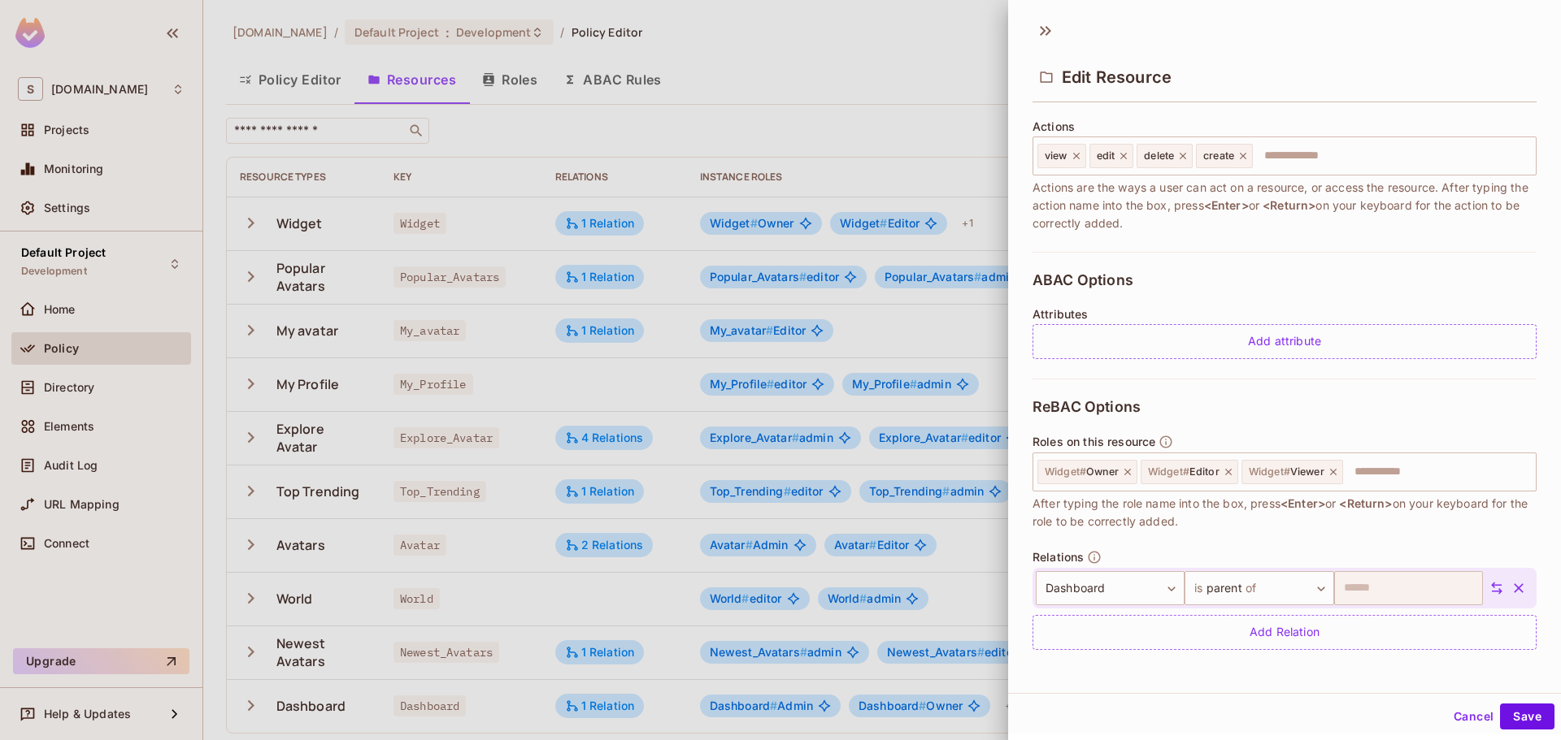
scroll to position [2, 0]
click at [1460, 712] on button "Cancel" at bounding box center [1473, 714] width 53 height 26
